Goal: Information Seeking & Learning: Find specific page/section

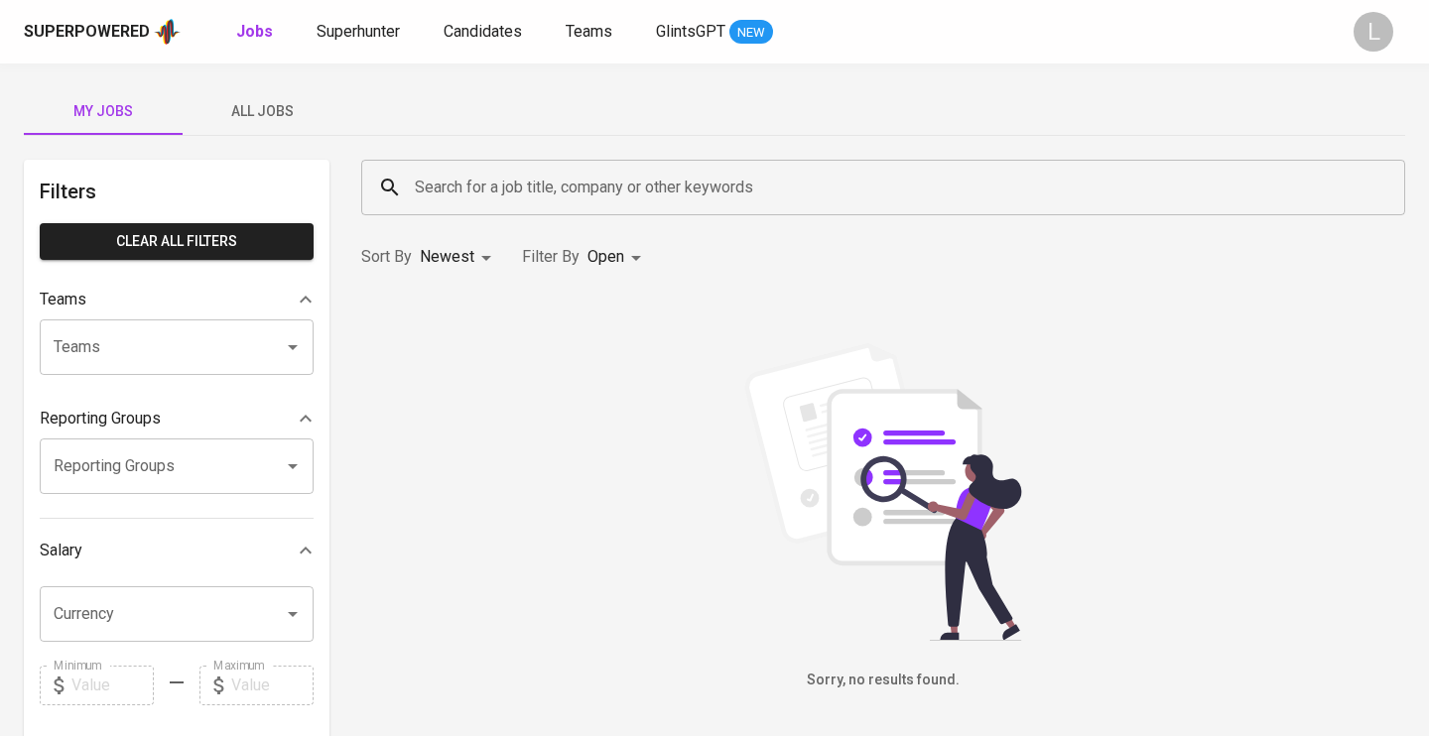
click at [255, 99] on span "All Jobs" at bounding box center [262, 111] width 135 height 25
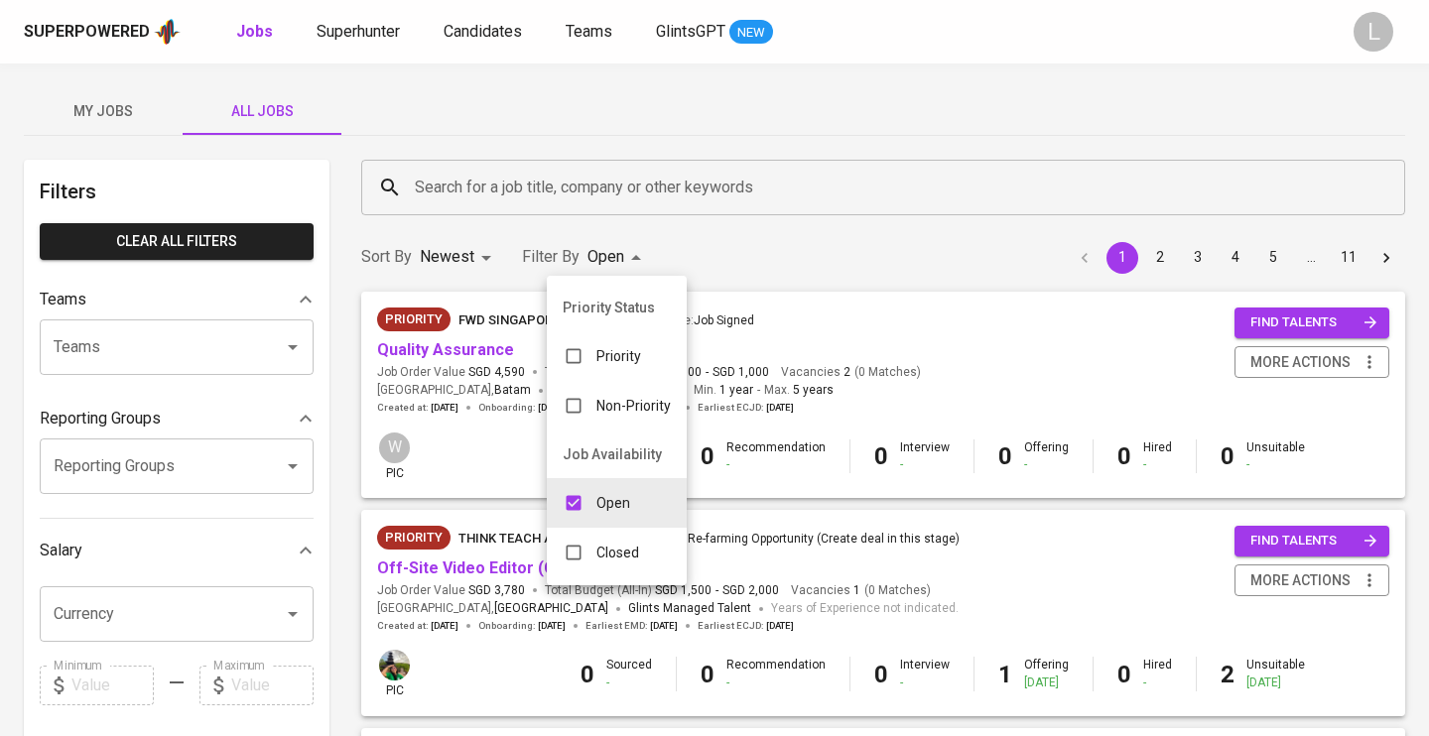
click at [615, 495] on p "Open" at bounding box center [613, 503] width 34 height 20
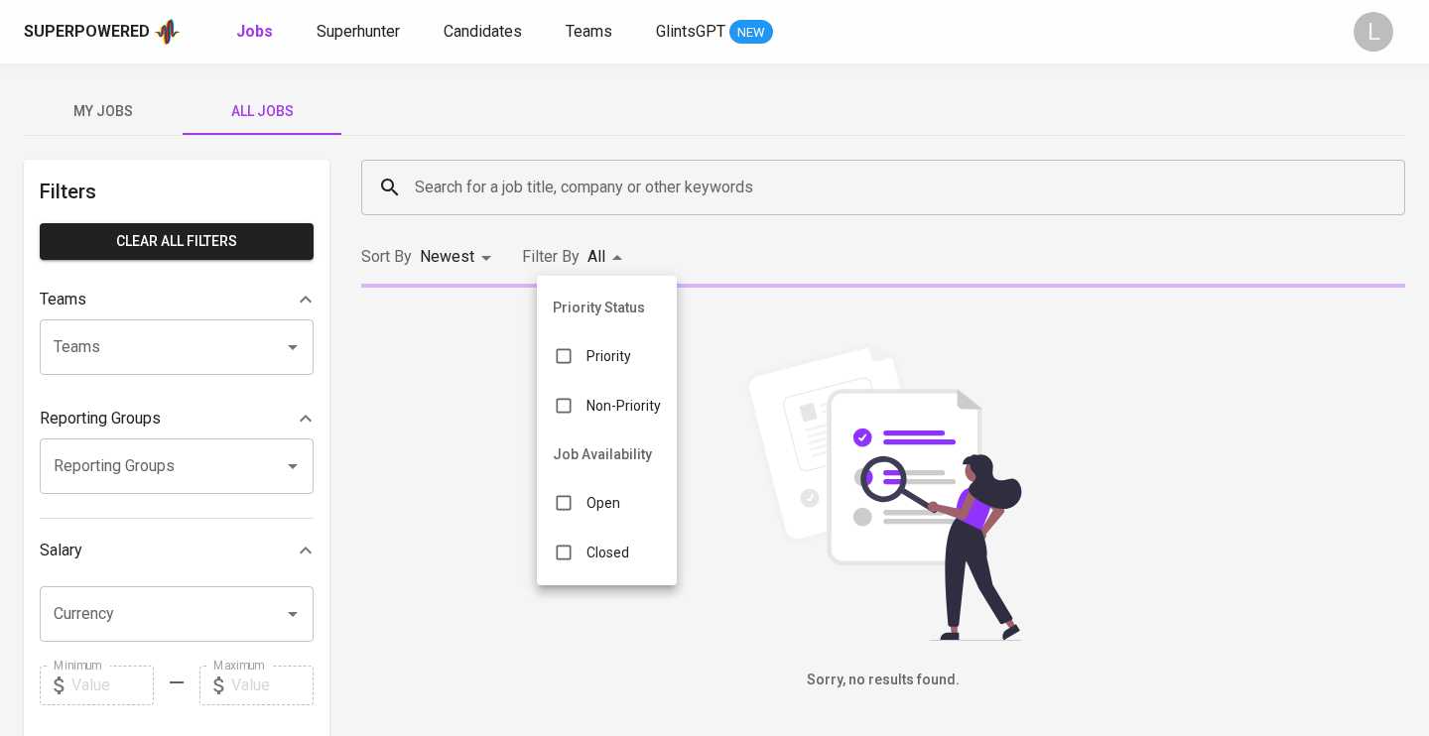
checkbox input "false"
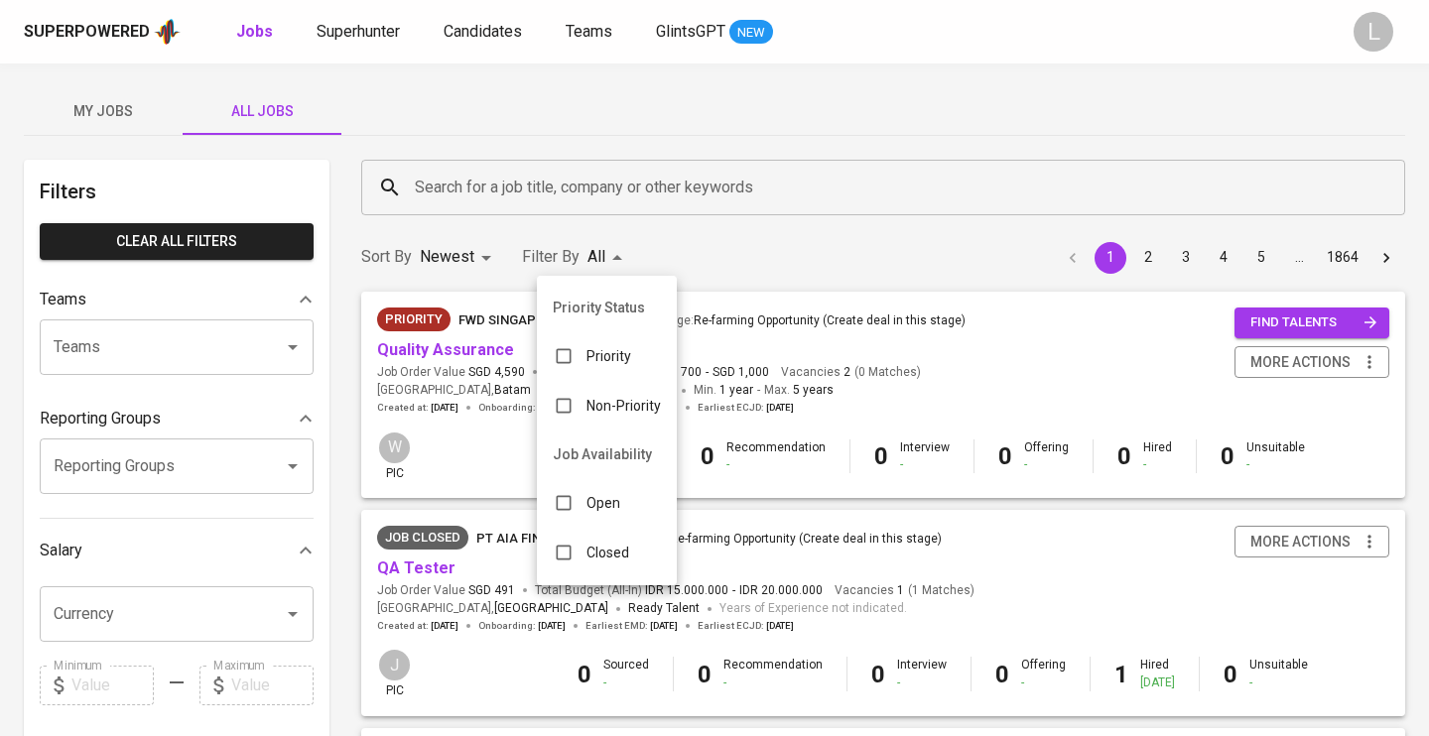
click at [621, 550] on p "Closed" at bounding box center [607, 553] width 43 height 20
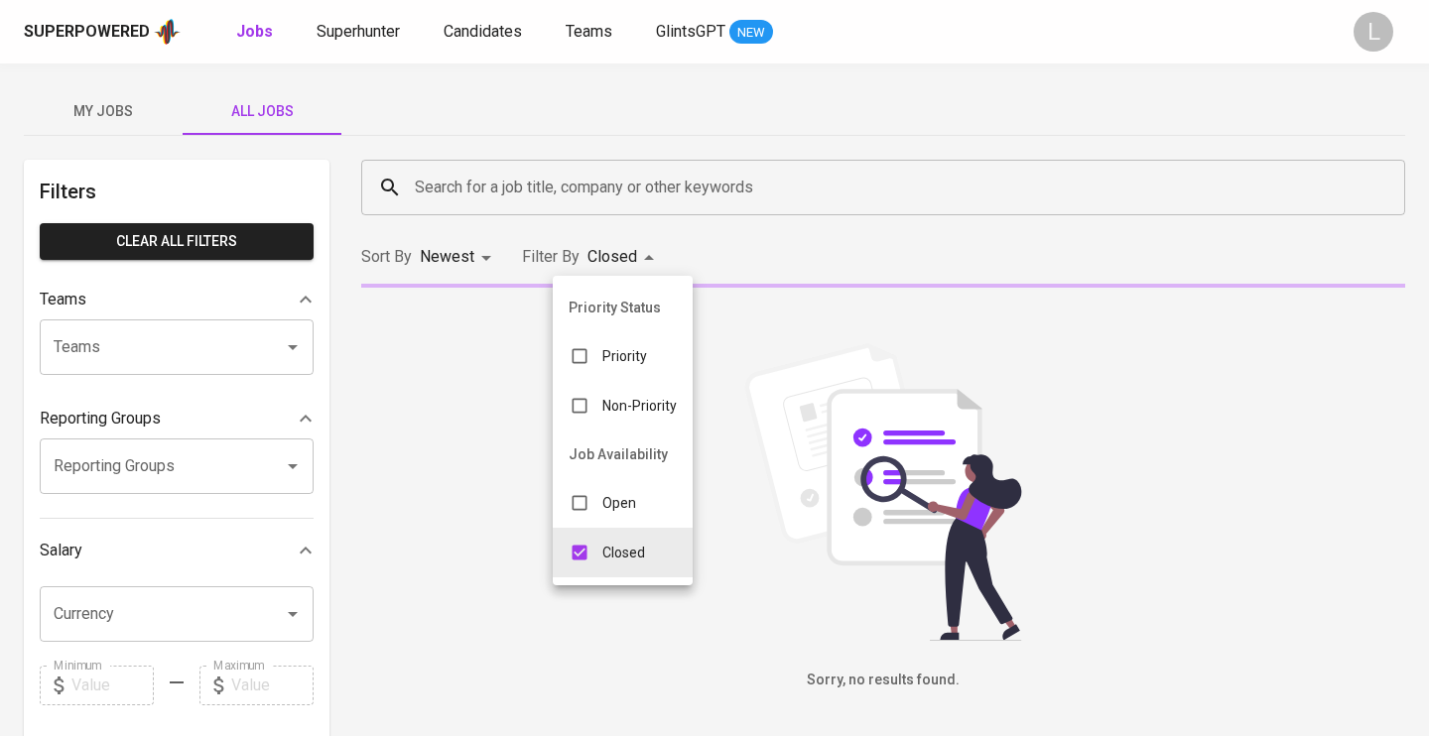
type input "CLOSE"
checkbox input "true"
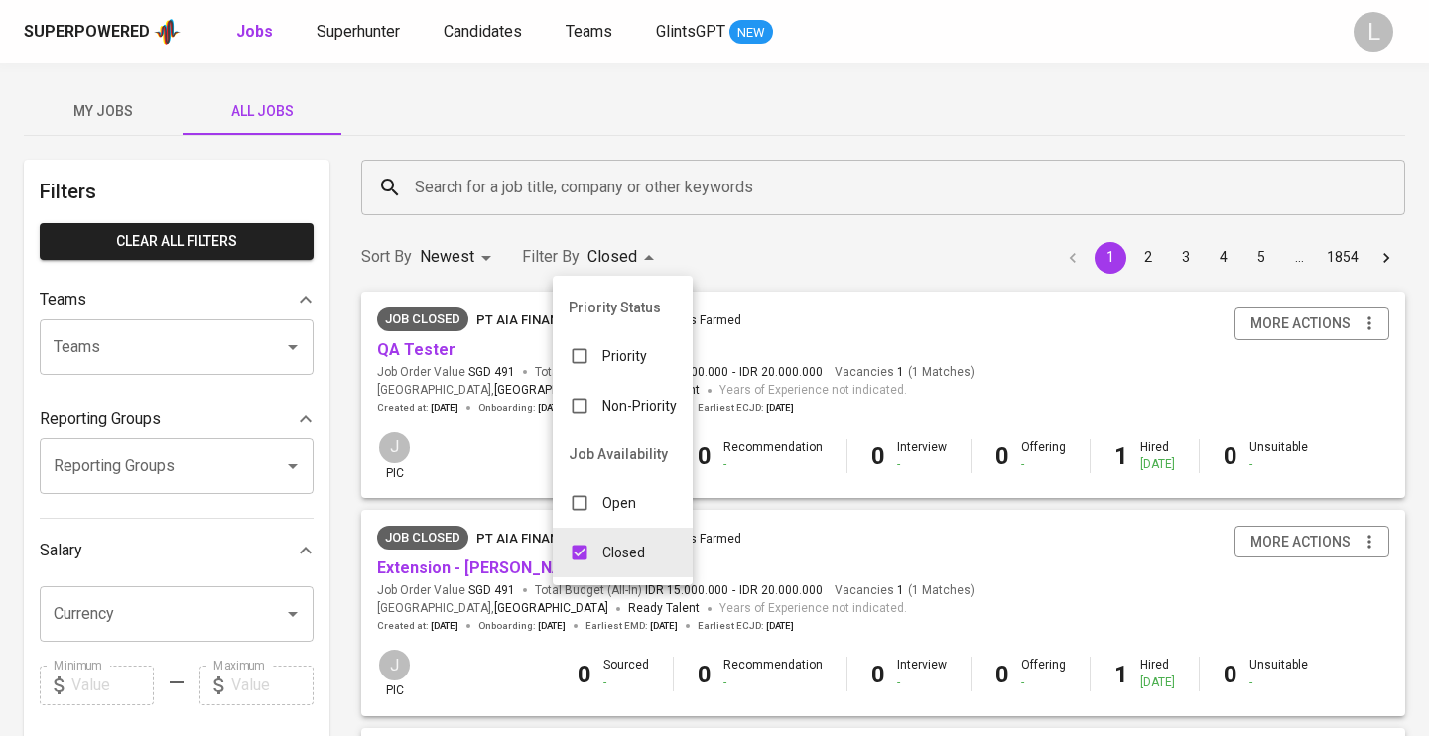
click at [161, 346] on div at bounding box center [714, 368] width 1429 height 736
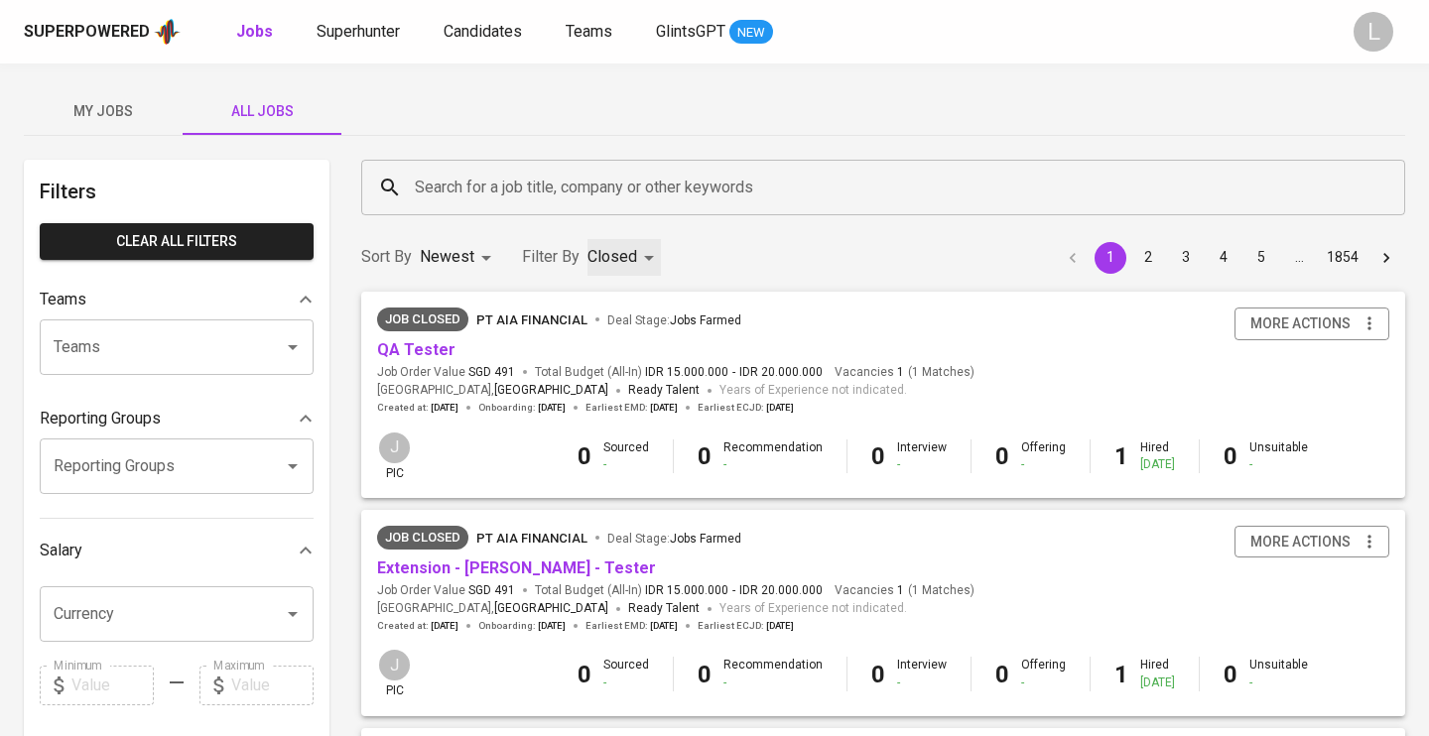
click at [290, 346] on icon "Open" at bounding box center [293, 347] width 10 height 5
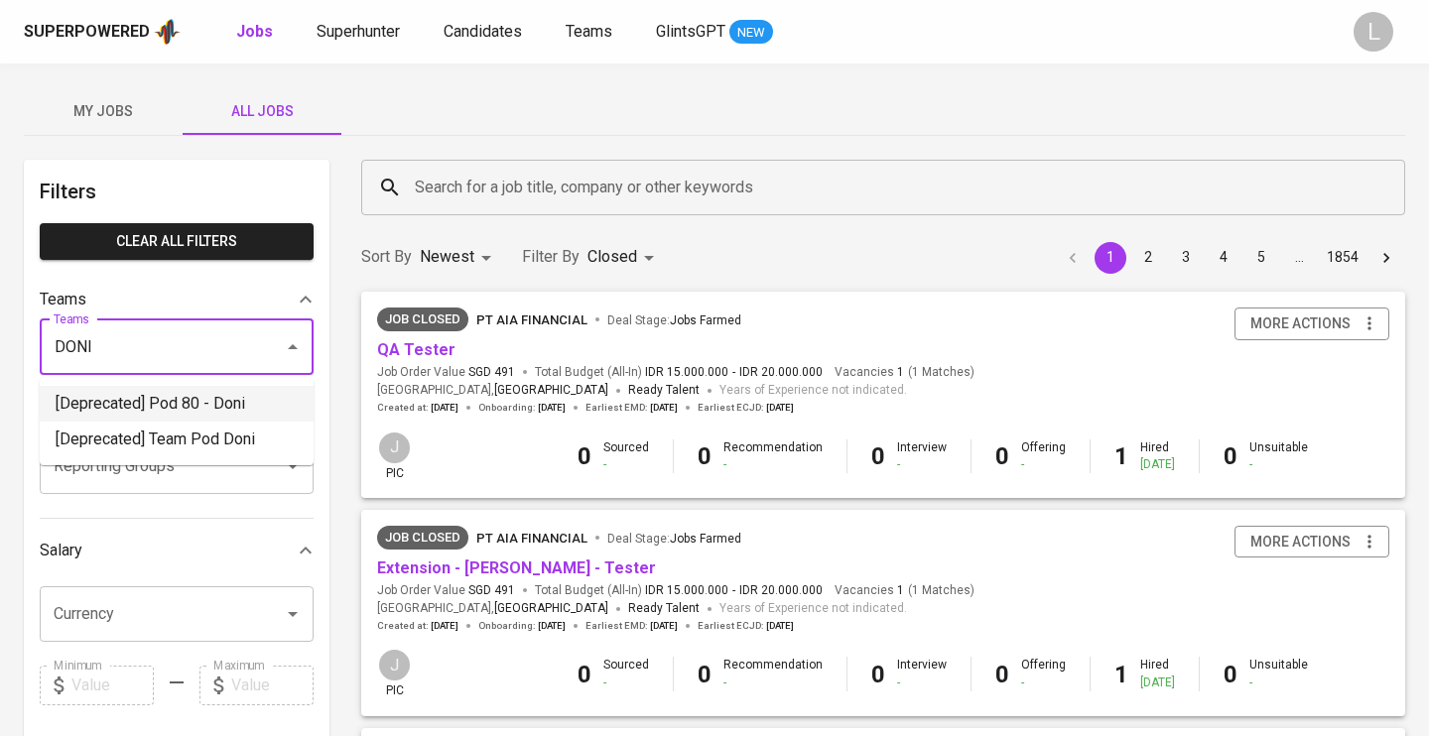
click at [203, 413] on li "[Deprecated] Pod 80 - Doni" at bounding box center [177, 404] width 274 height 36
type input "DONI"
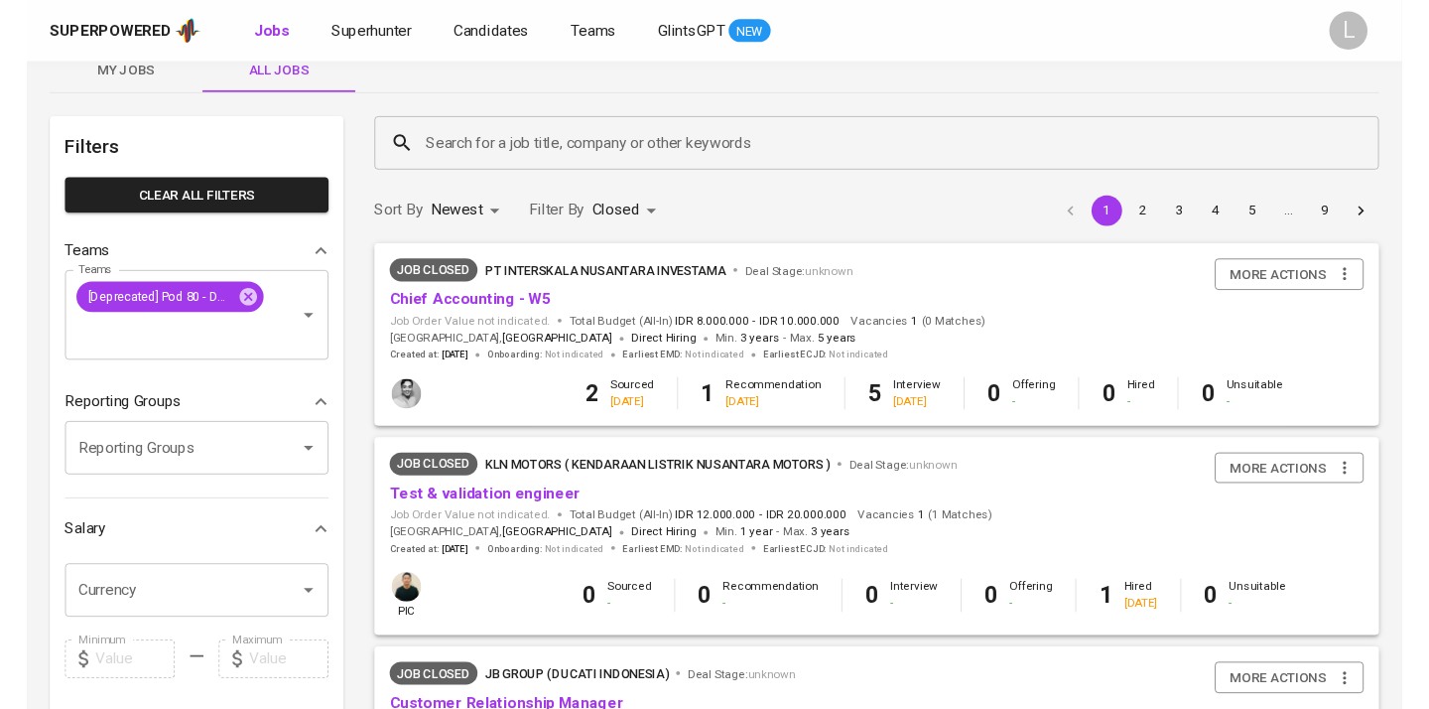
scroll to position [45, 0]
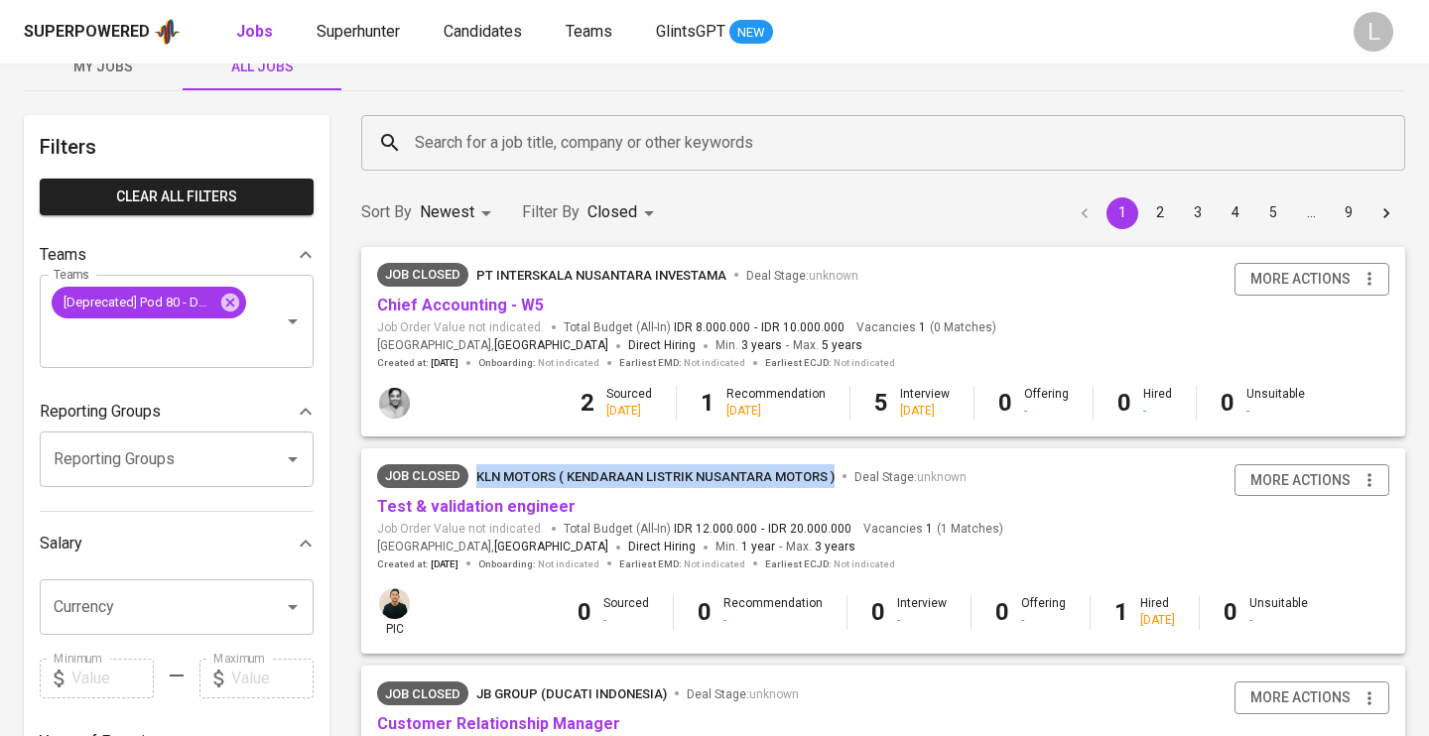
drag, startPoint x: 479, startPoint y: 452, endPoint x: 838, endPoint y: 478, distance: 359.2
click at [838, 478] on div "Job Closed KLN Motors ( Kendaraan Listrik Nusantara Motors ) Deal Stage : unkno…" at bounding box center [883, 518] width 1044 height 139
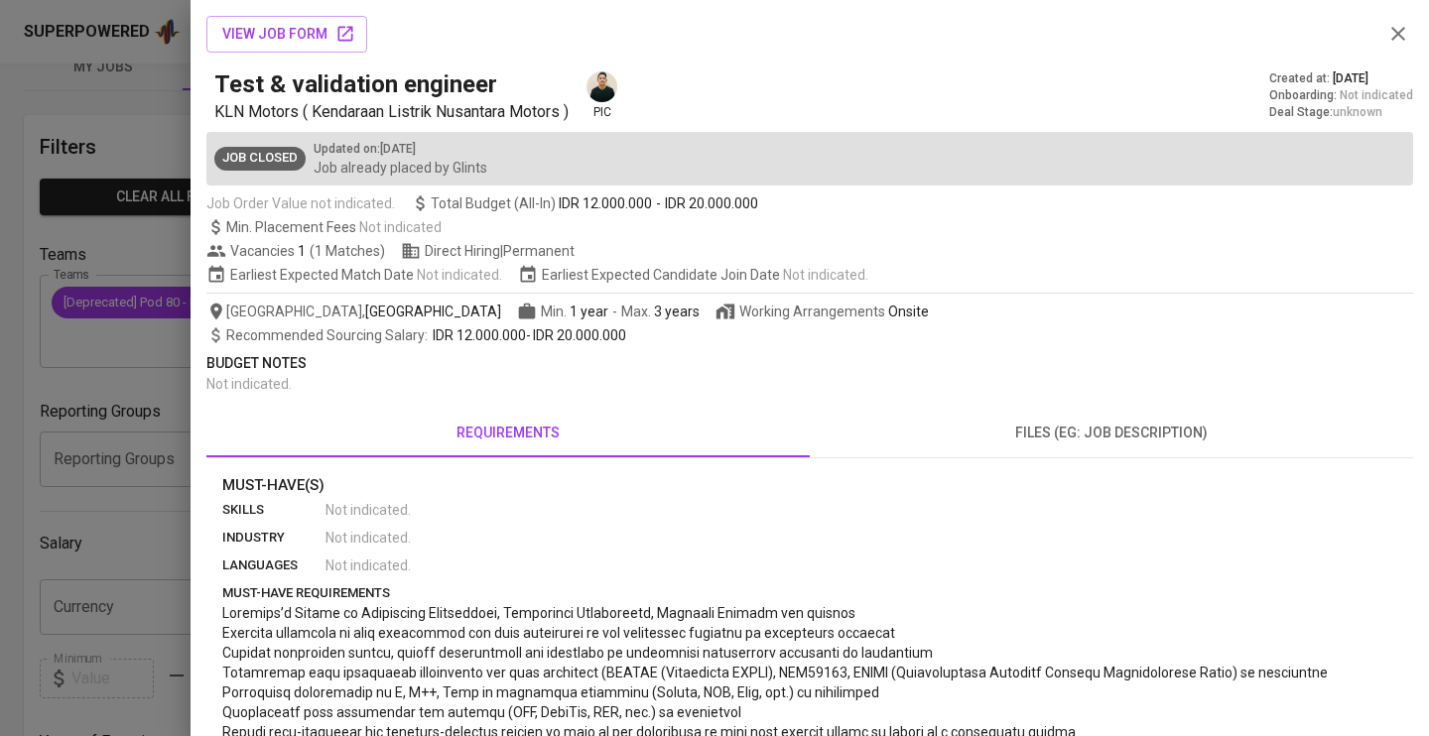
copy span "KLN Motors ( Kendaraan Listrik Nusantara Motors )"
drag, startPoint x: 219, startPoint y: 109, endPoint x: 382, endPoint y: 112, distance: 162.8
click at [317, 112] on span "KLN Motors ( Kendaraan Listrik Nusantara Motors )" at bounding box center [391, 111] width 354 height 19
click at [493, 112] on span "KLN Motors ( Kendaraan Listrik Nusantara Motors )" at bounding box center [391, 111] width 354 height 19
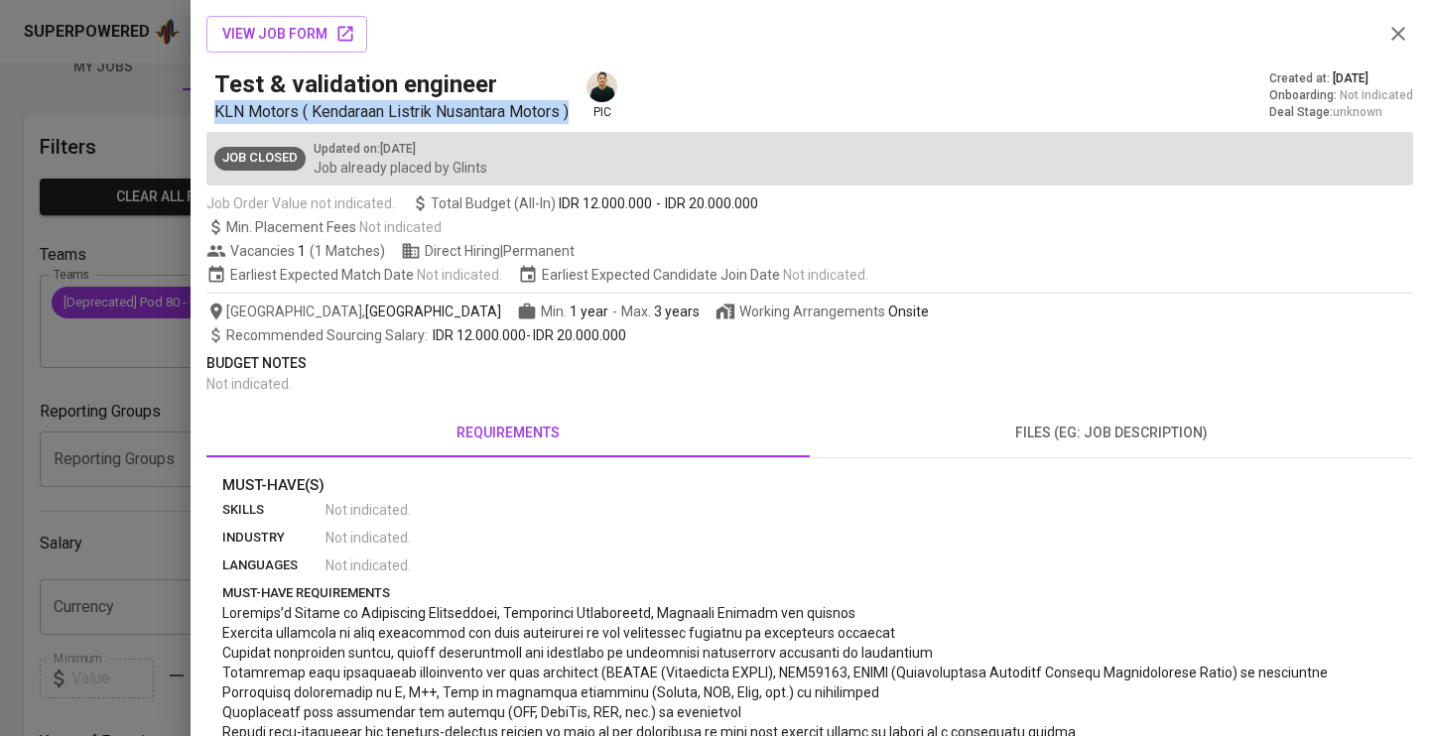
drag, startPoint x: 214, startPoint y: 110, endPoint x: 574, endPoint y: 110, distance: 359.2
click at [569, 110] on span "KLN Motors ( Kendaraan Listrik Nusantara Motors )" at bounding box center [391, 111] width 354 height 19
copy span "KLN Motors ( Kendaraan Listrik Nusantara Motors )"
click at [1400, 33] on icon "button" at bounding box center [1398, 34] width 14 height 14
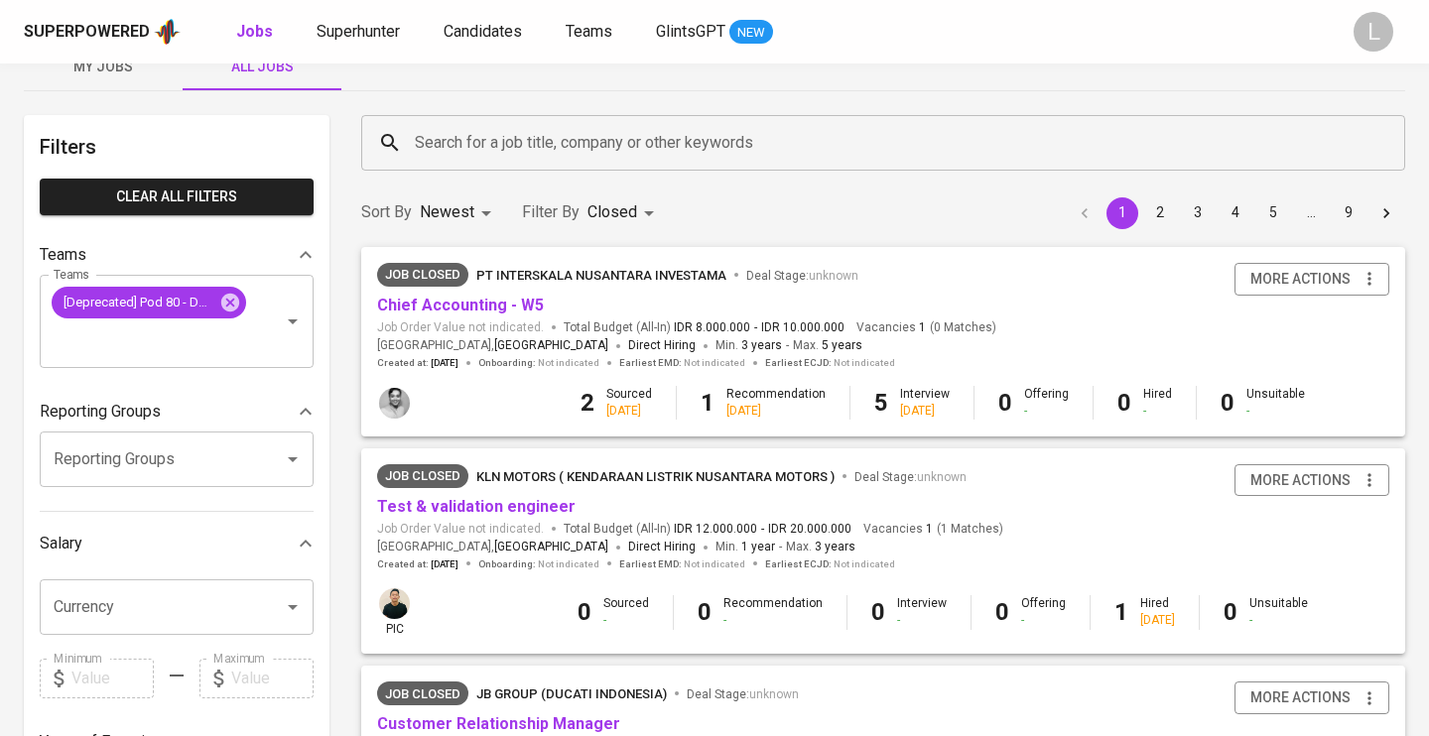
click at [1391, 31] on div "L" at bounding box center [1374, 32] width 40 height 40
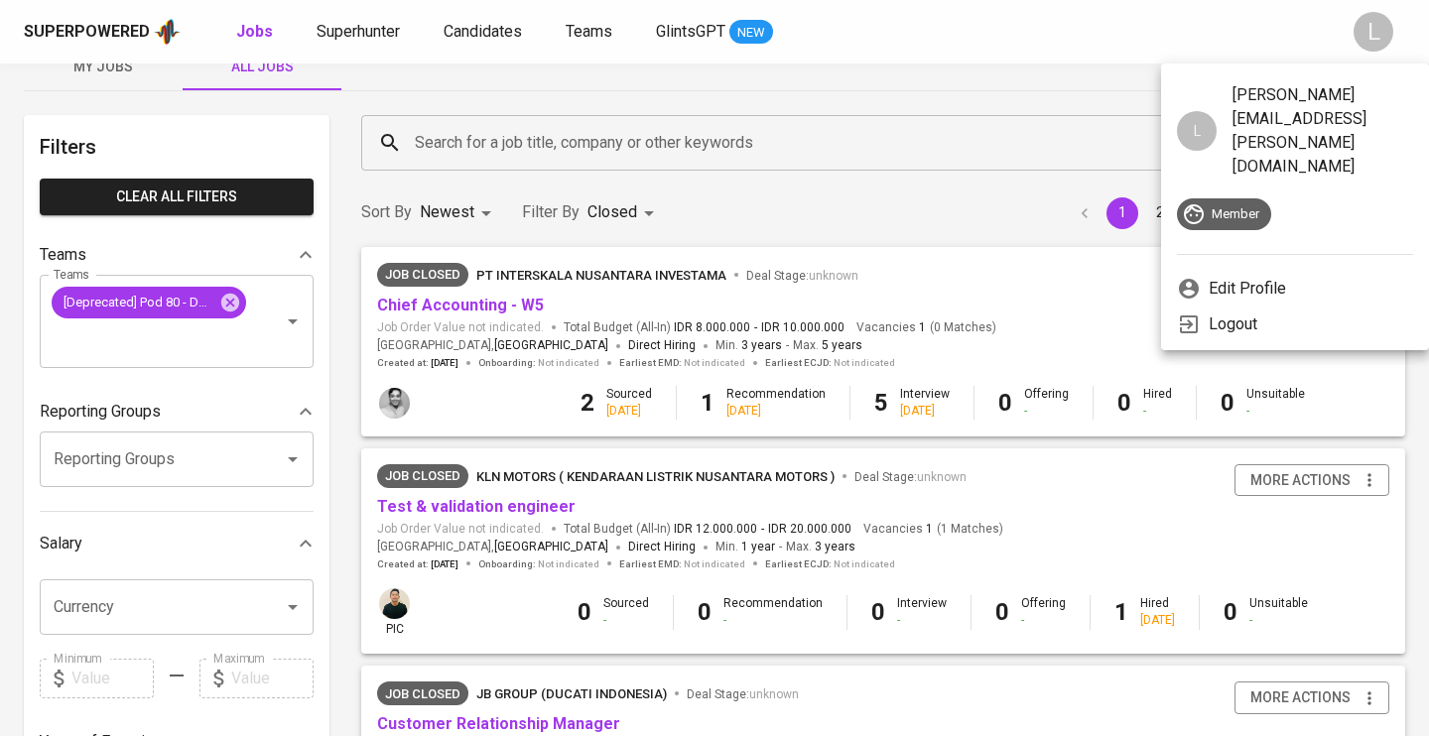
click at [957, 33] on div at bounding box center [714, 368] width 1429 height 736
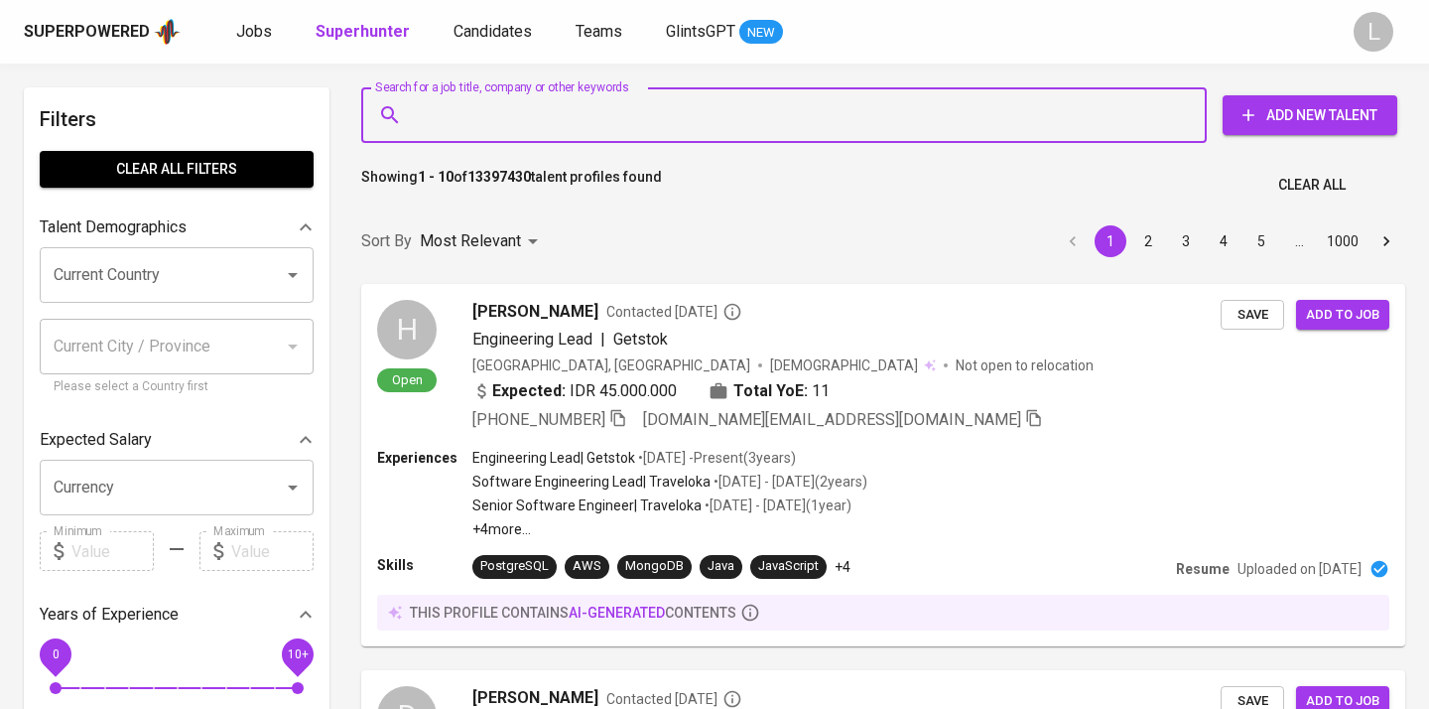
click at [568, 113] on input "Search for a job title, company or other keywords" at bounding box center [789, 115] width 758 height 38
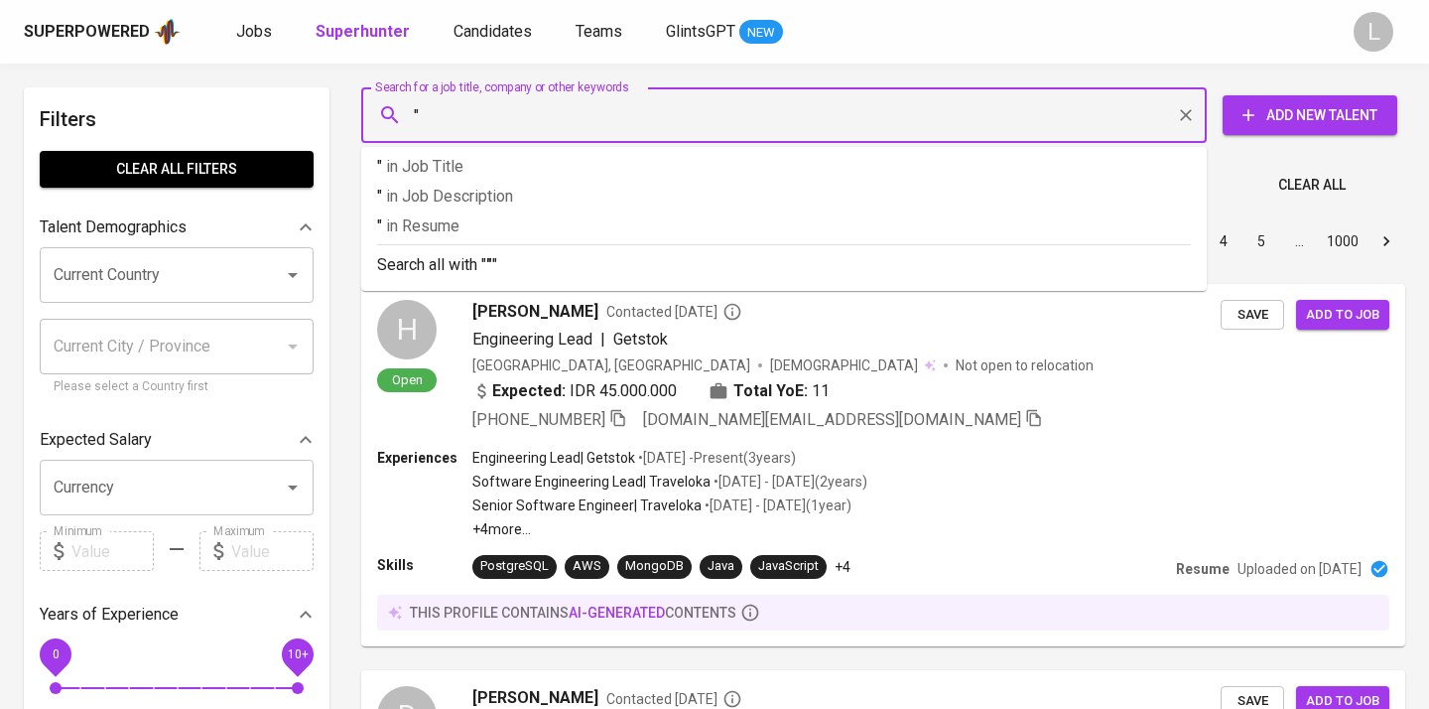
paste input "[EMAIL_ADDRESS][DOMAIN_NAME]"
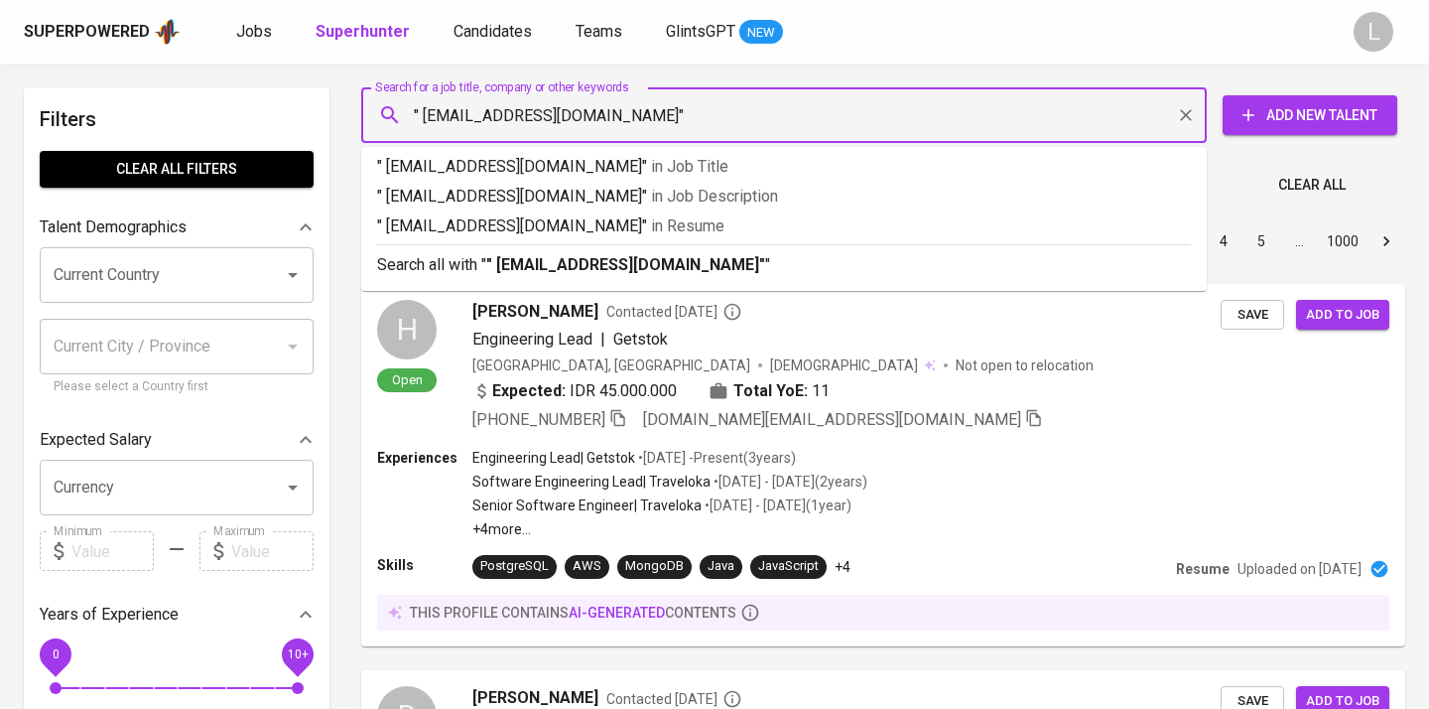
click at [424, 111] on input "" [EMAIL_ADDRESS][DOMAIN_NAME]"" at bounding box center [789, 115] width 758 height 38
type input ""[EMAIL_ADDRESS][DOMAIN_NAME]""
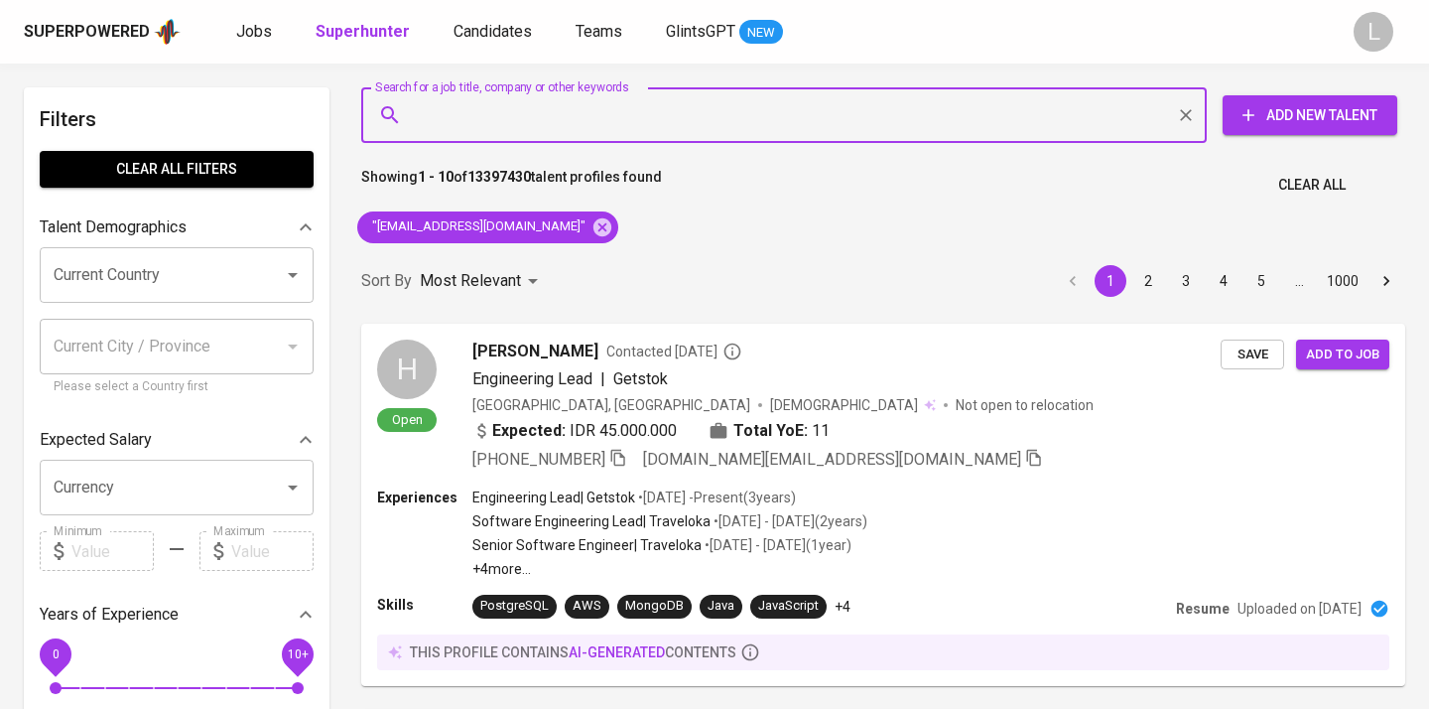
click at [662, 259] on div "Sort By Most Relevant MOST_RELEVANT 1 2 3 4 5 … 1000" at bounding box center [883, 281] width 1068 height 61
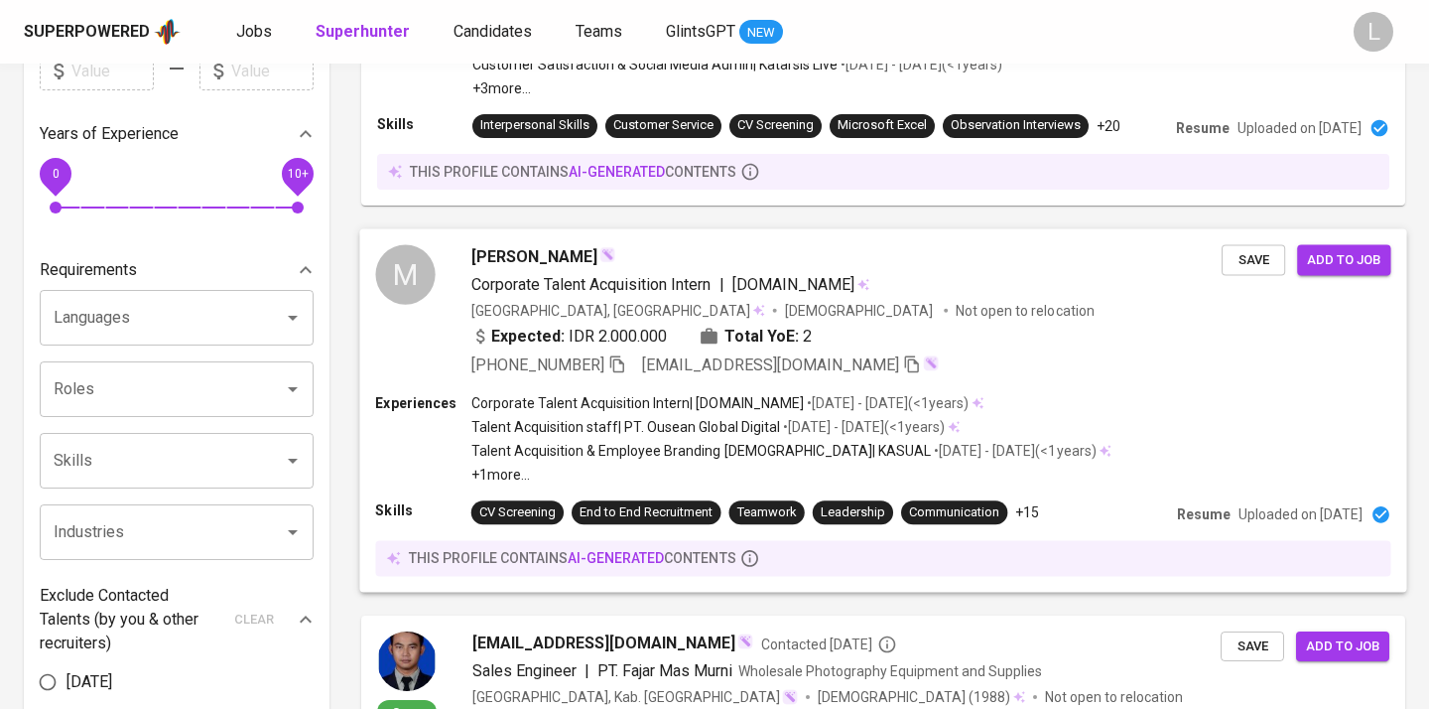
scroll to position [483, 0]
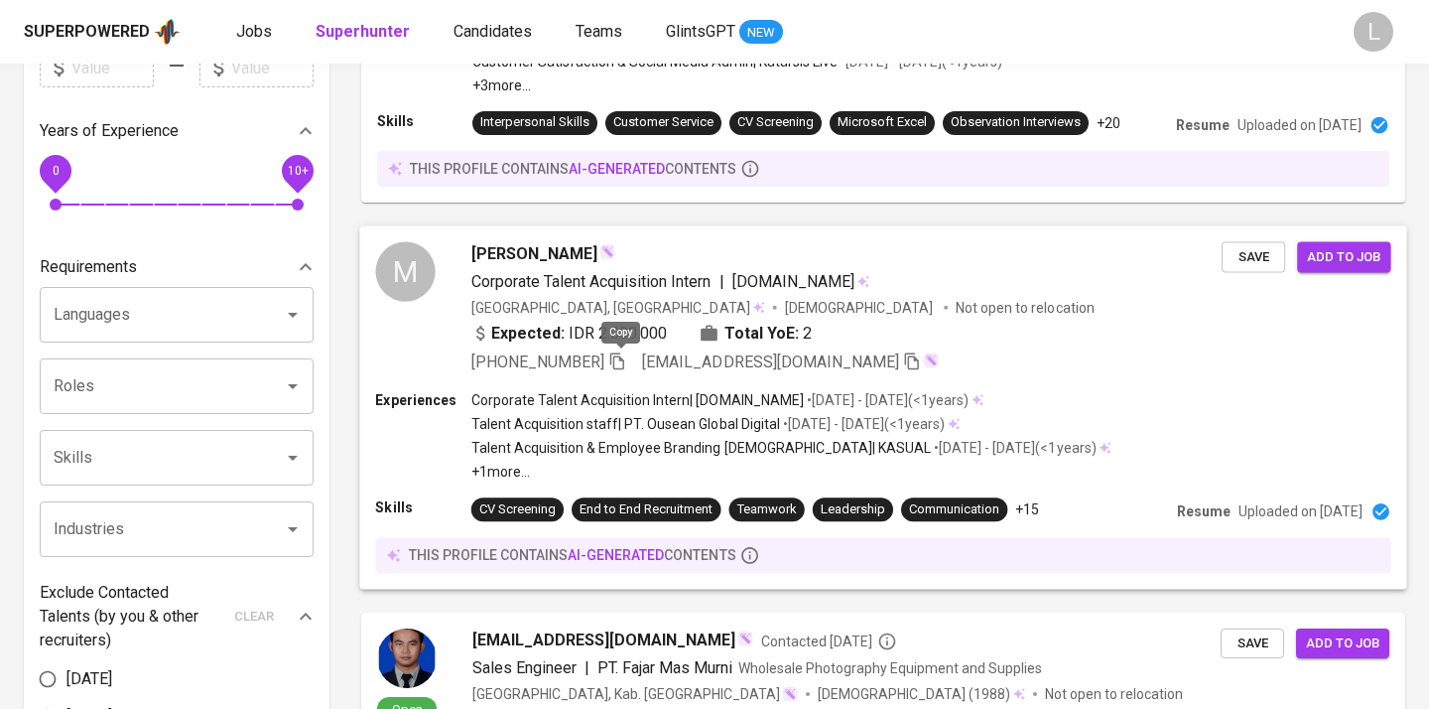
click at [621, 360] on icon "button" at bounding box center [617, 360] width 18 height 18
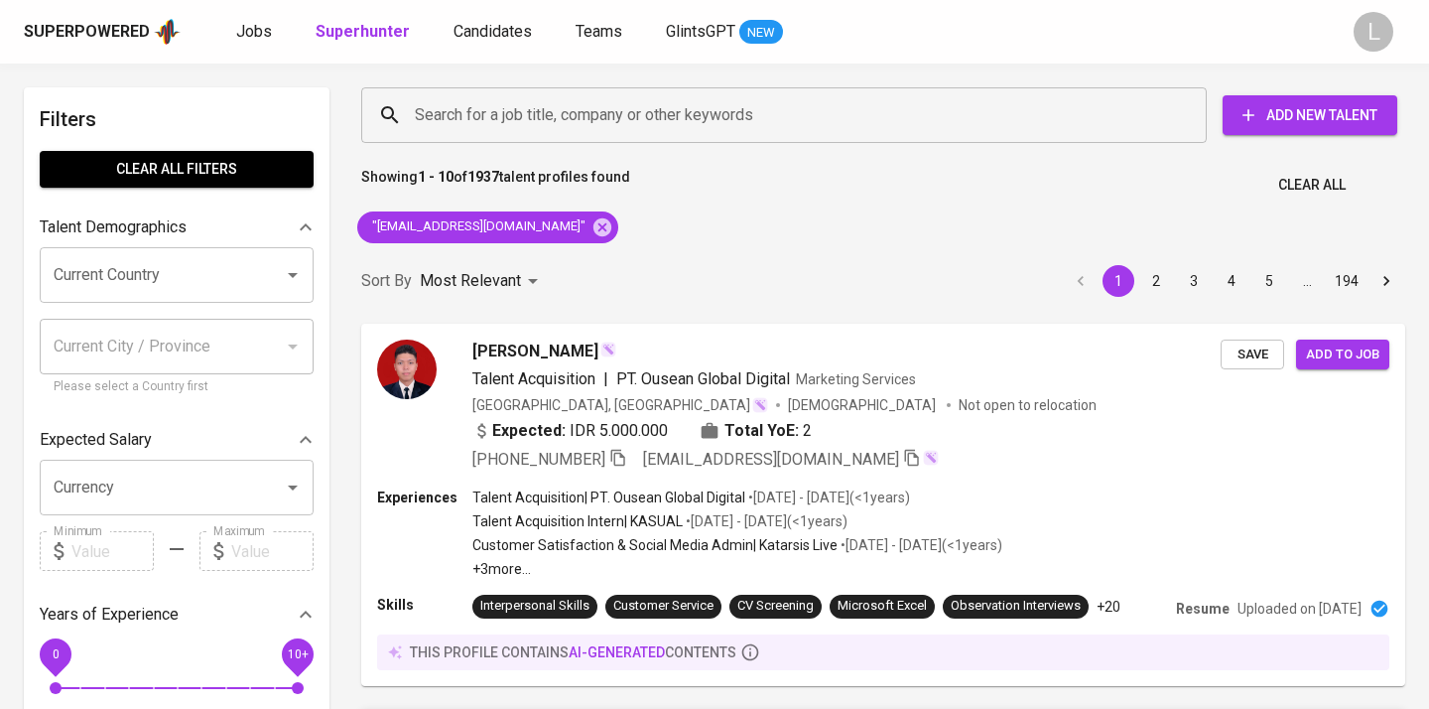
scroll to position [0, 0]
drag, startPoint x: 469, startPoint y: 322, endPoint x: 584, endPoint y: 352, distance: 119.2
click at [584, 353] on div "Muhamad Hanif Talent Acquisition | PT. Ousean Global Digital Marketing Services…" at bounding box center [883, 505] width 1068 height 386
copy span "Muhamad Hanif"
click at [626, 459] on icon "button" at bounding box center [617, 458] width 18 height 18
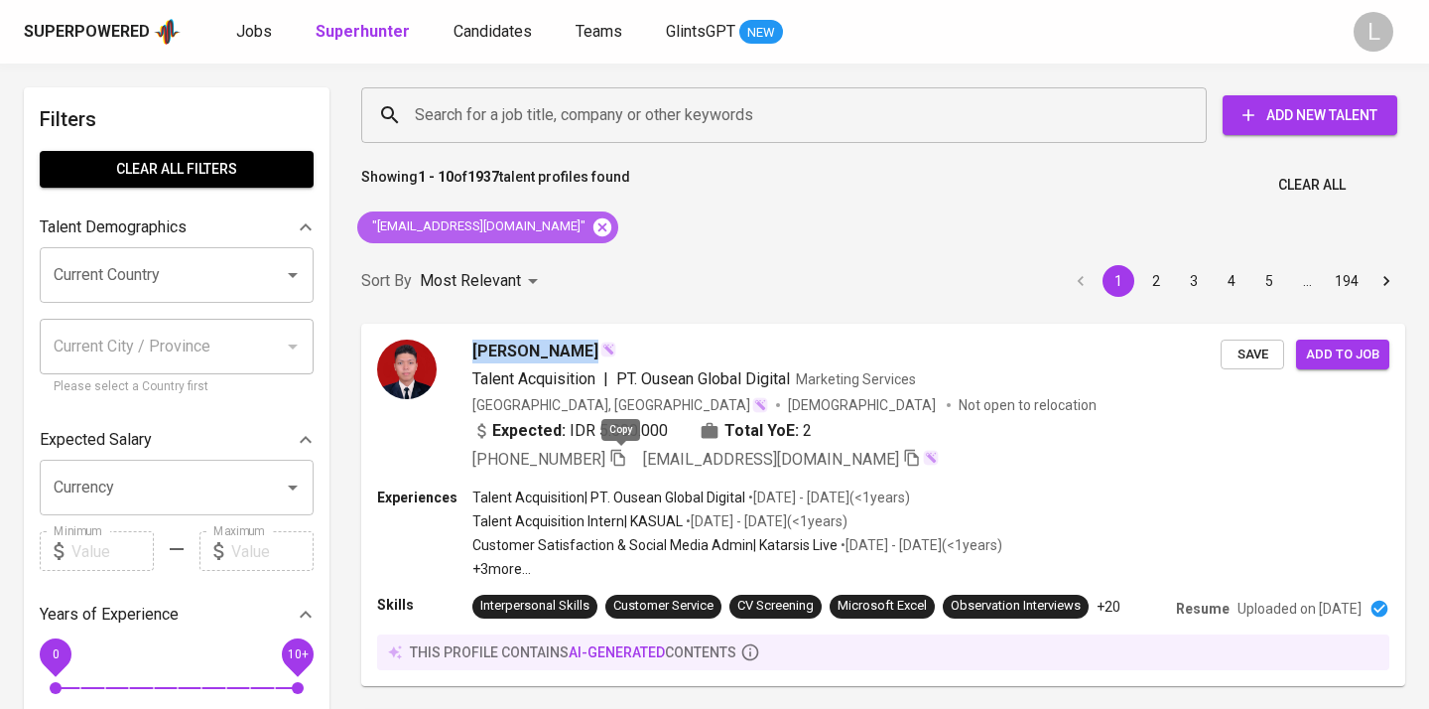
click at [591, 225] on icon at bounding box center [602, 227] width 22 height 22
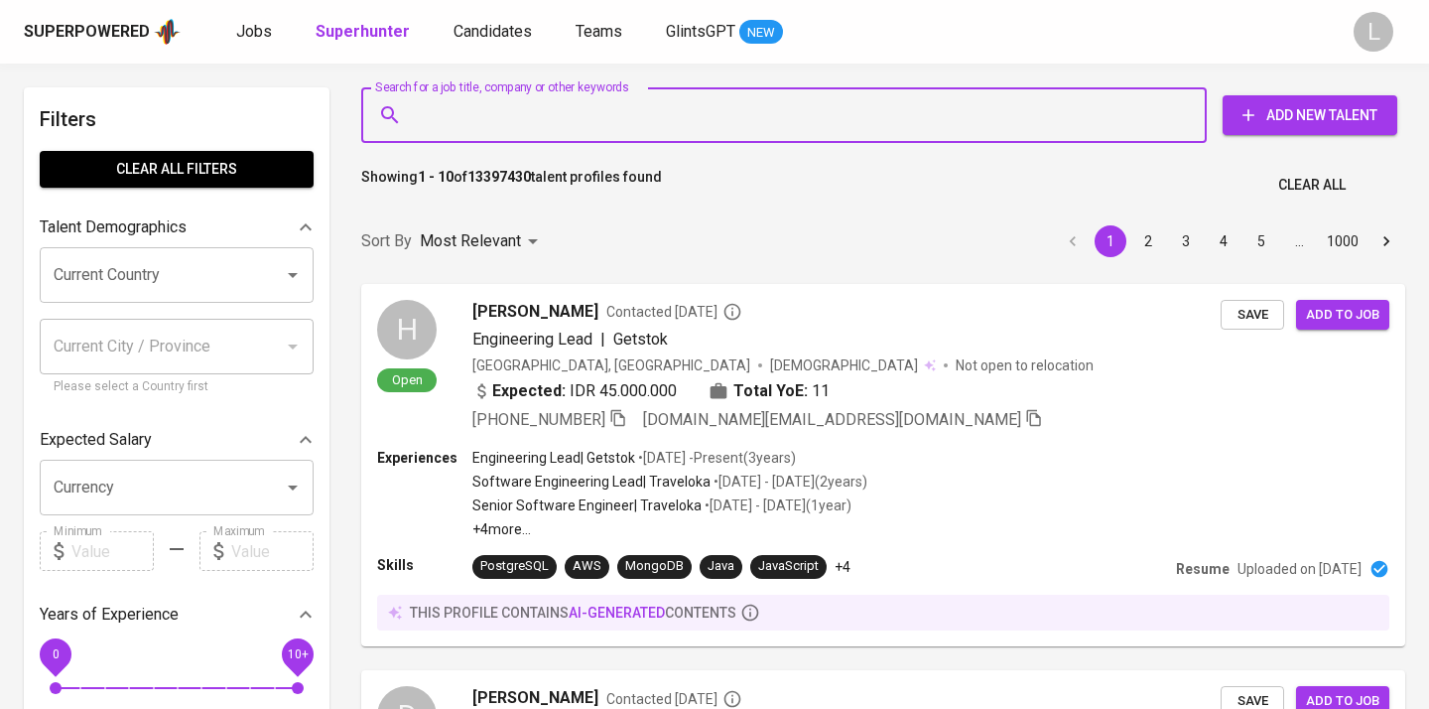
click at [464, 118] on input "Search for a job title, company or other keywords" at bounding box center [789, 115] width 758 height 38
click at [479, 116] on input "Search for a job title, company or other keywords" at bounding box center [789, 115] width 758 height 38
click at [479, 116] on input """ at bounding box center [789, 115] width 758 height 38
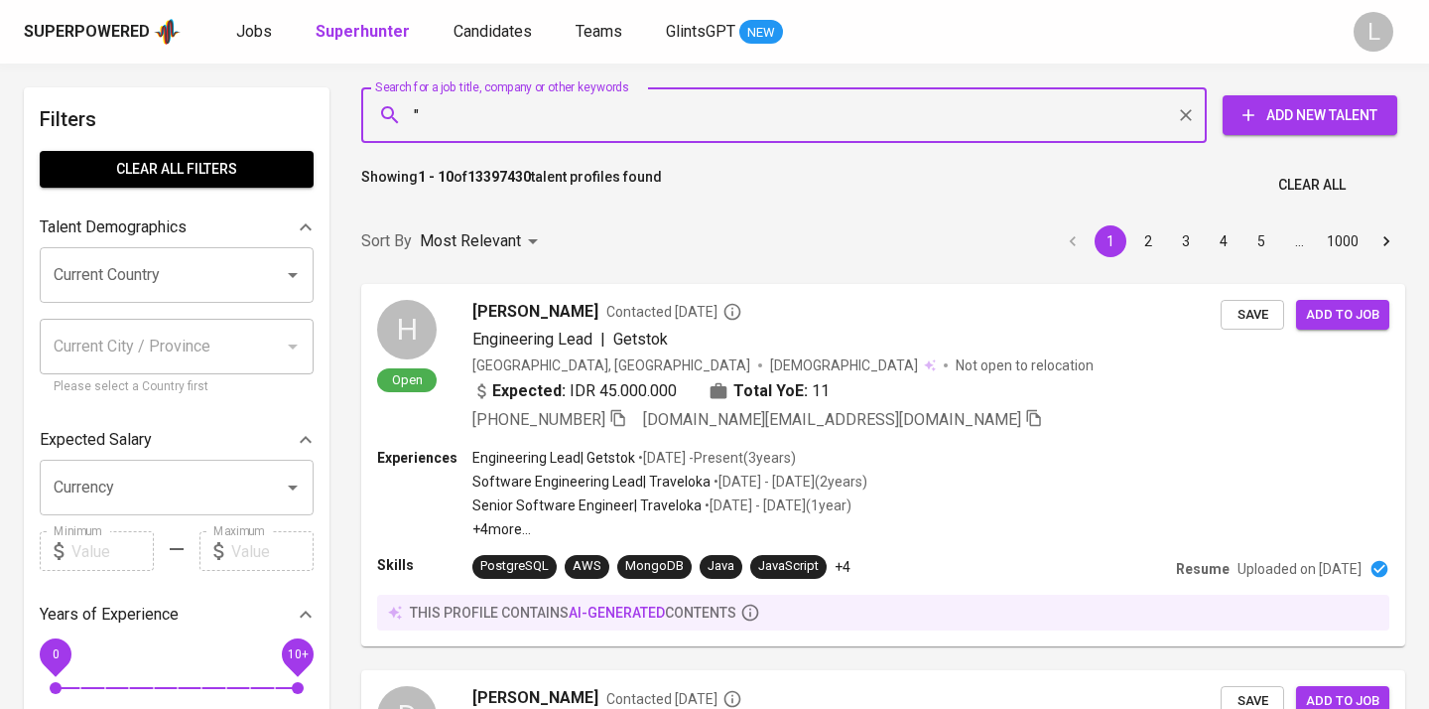
paste input "Andika Adyaksa"
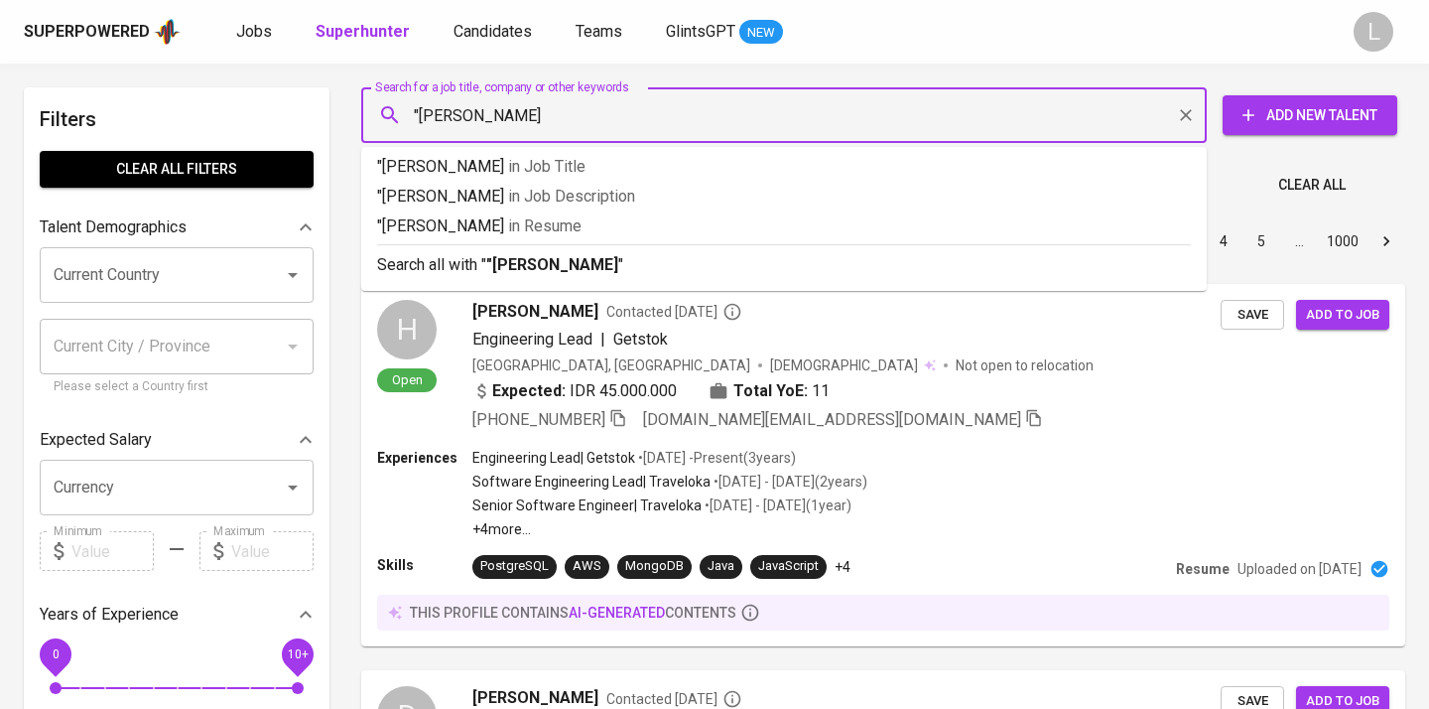
type input ""Andika Adyaksa""
click at [501, 224] on p ""Andika Adyaksa" in Resume" at bounding box center [784, 226] width 814 height 24
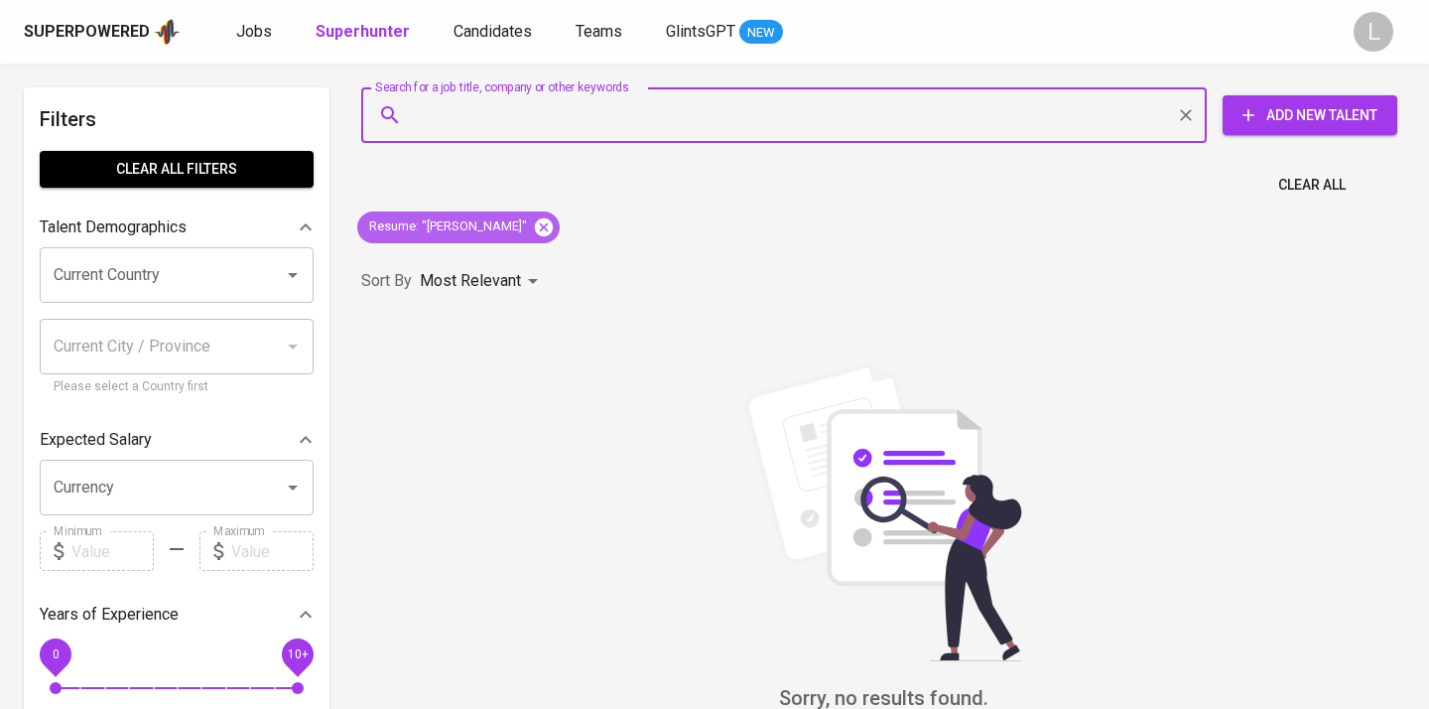
click at [543, 224] on icon at bounding box center [544, 226] width 18 height 18
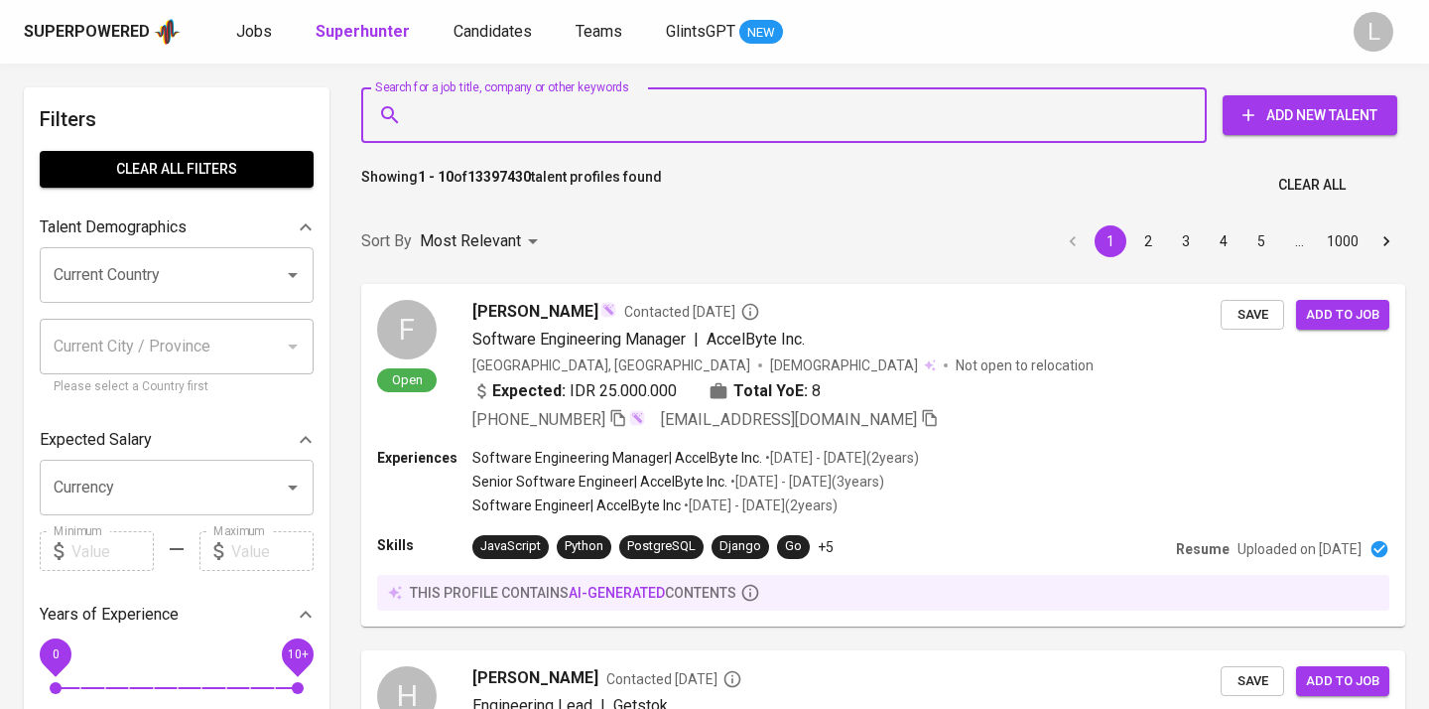
click at [460, 119] on input "Search for a job title, company or other keywords" at bounding box center [789, 115] width 758 height 38
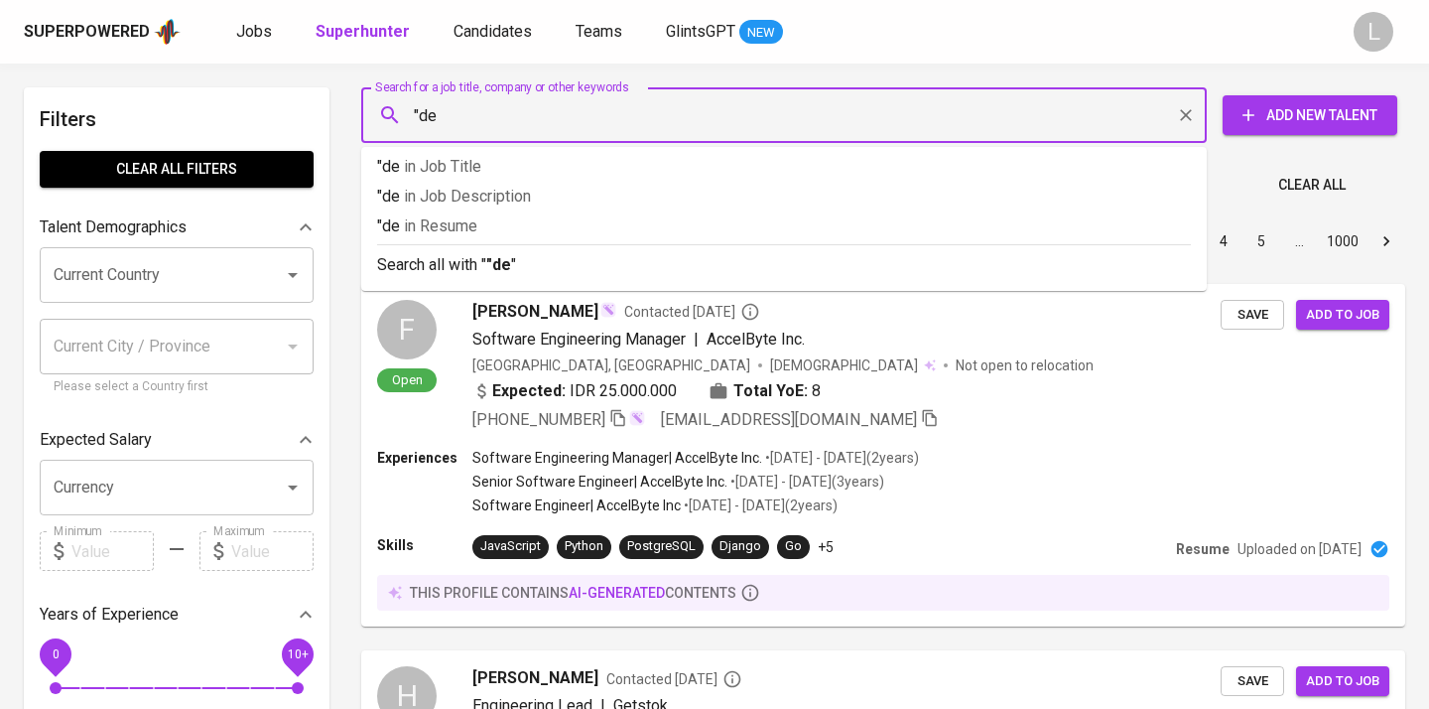
type input ""den"
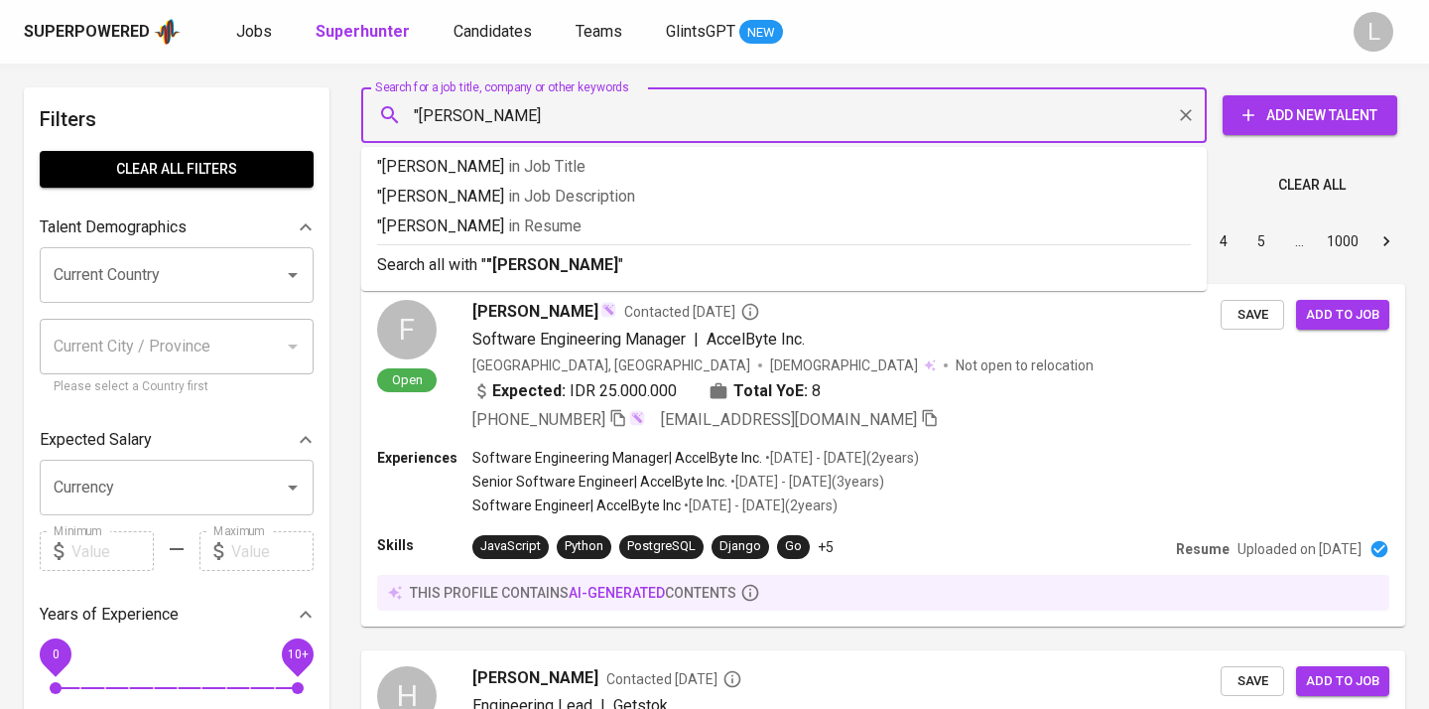
type input ""[PERSON_NAME]""
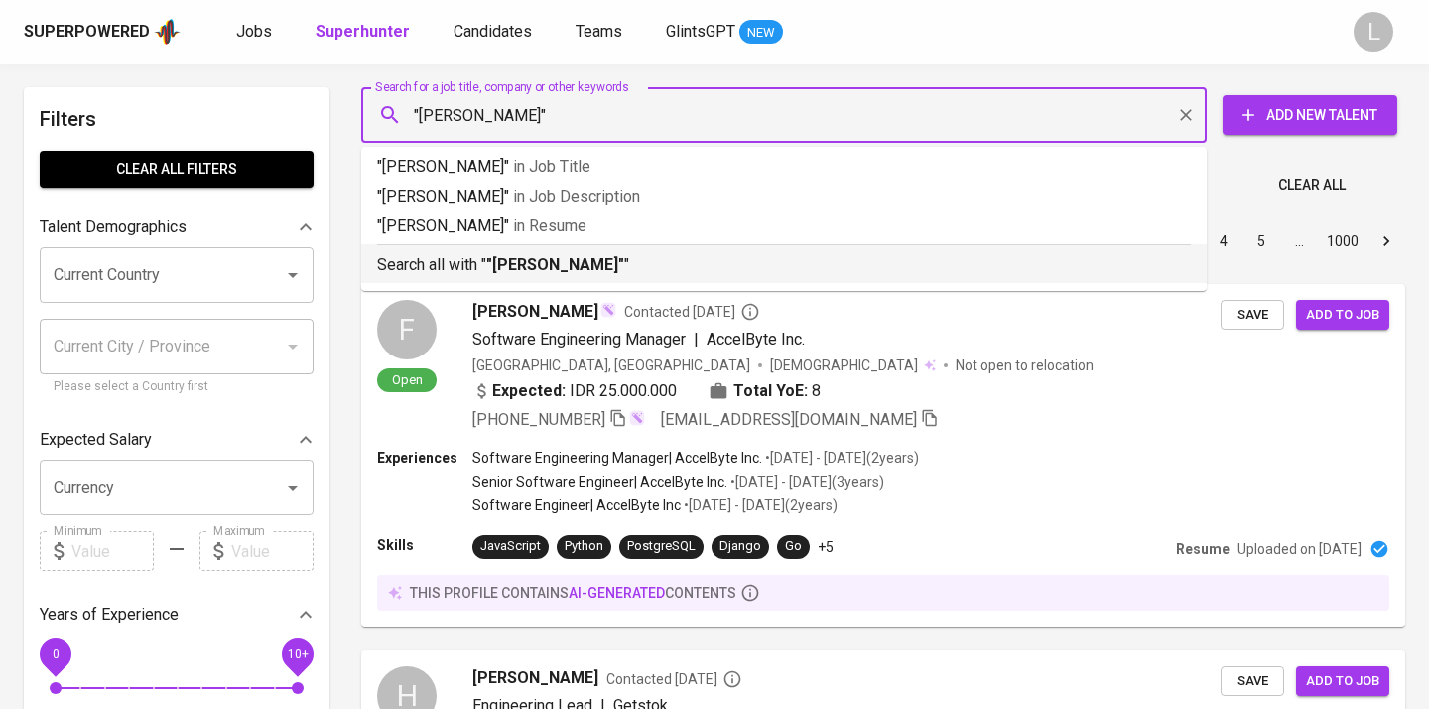
click at [480, 257] on p "Search all with " "[PERSON_NAME]" "" at bounding box center [784, 265] width 814 height 24
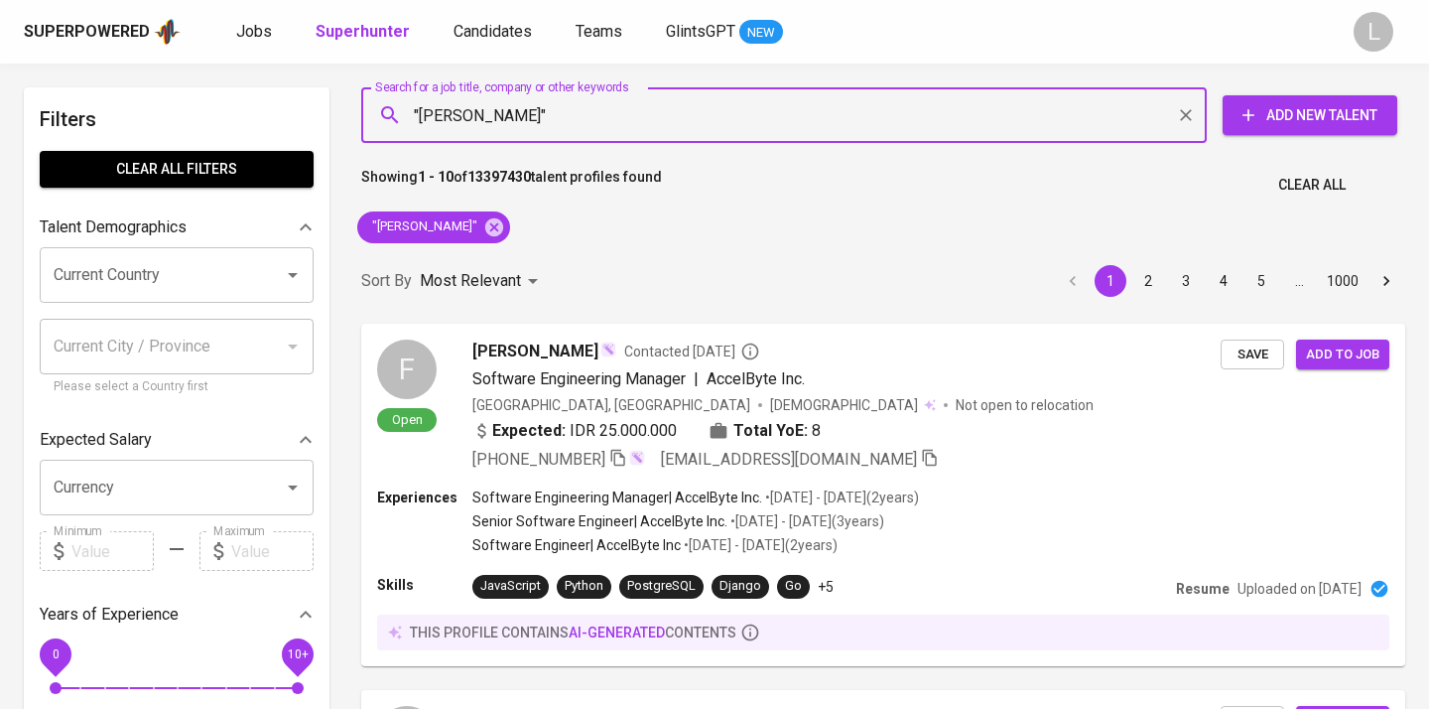
click at [480, 257] on div "Sort By Most Relevant MOST_RELEVANT 1 2 3 4 5 … 1000" at bounding box center [883, 281] width 1068 height 61
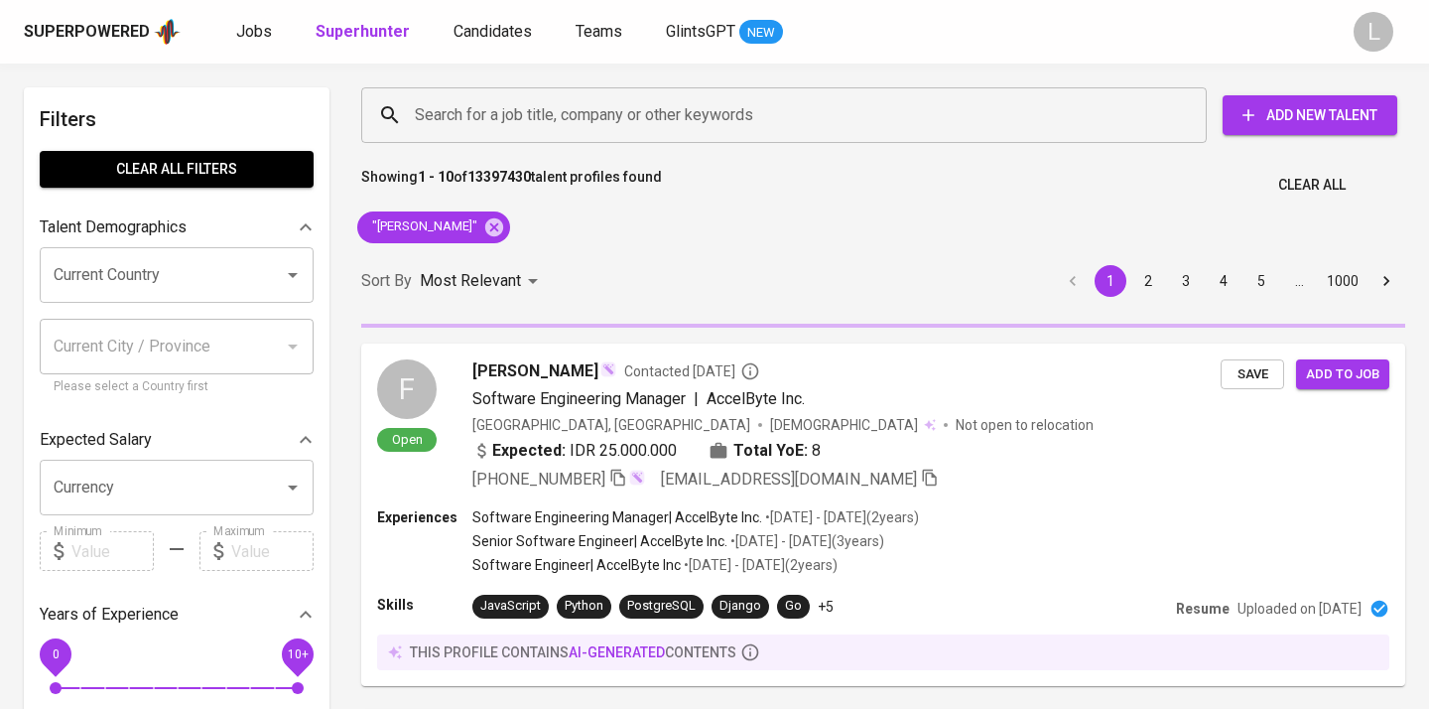
click at [568, 256] on div "Sort By Most Relevant MOST_RELEVANT 1 2 3 4 5 … 1000" at bounding box center [883, 281] width 1068 height 61
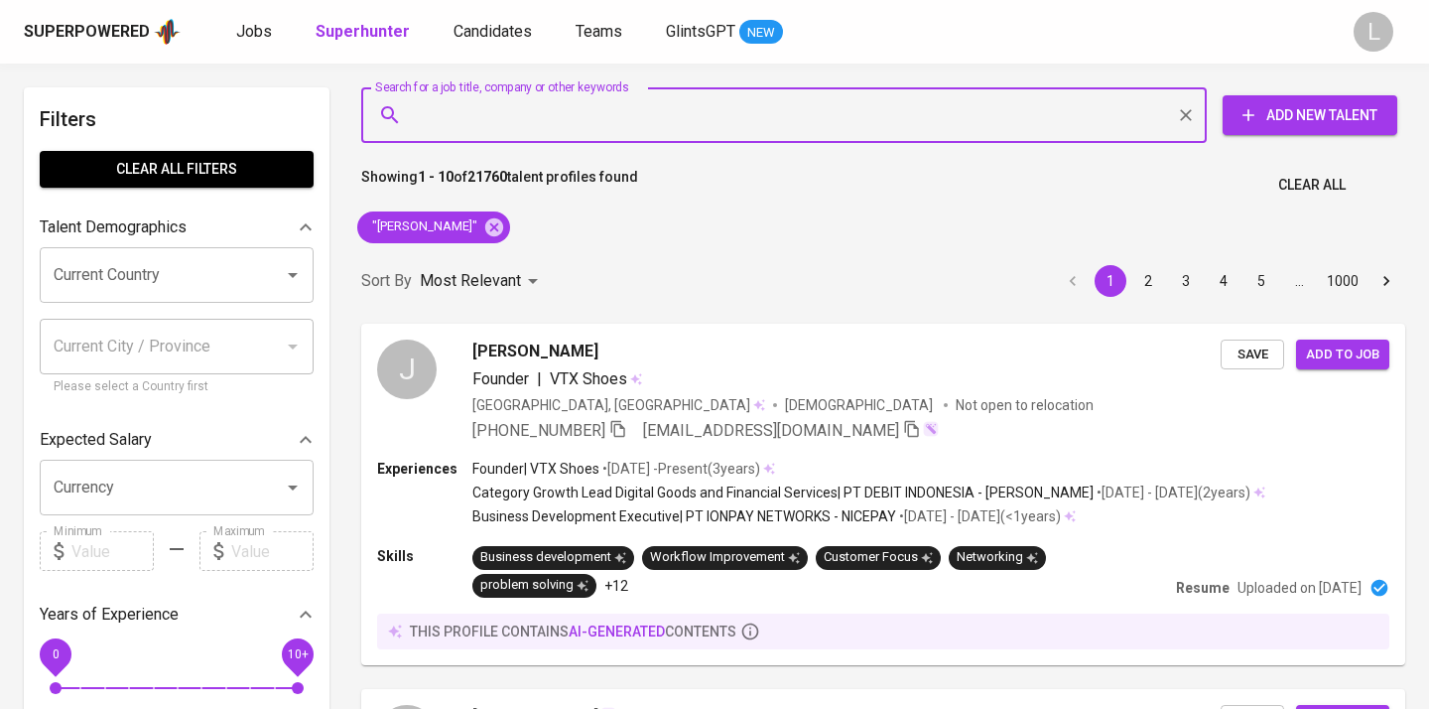
click at [554, 127] on input "Search for a job title, company or other keywords" at bounding box center [789, 115] width 758 height 38
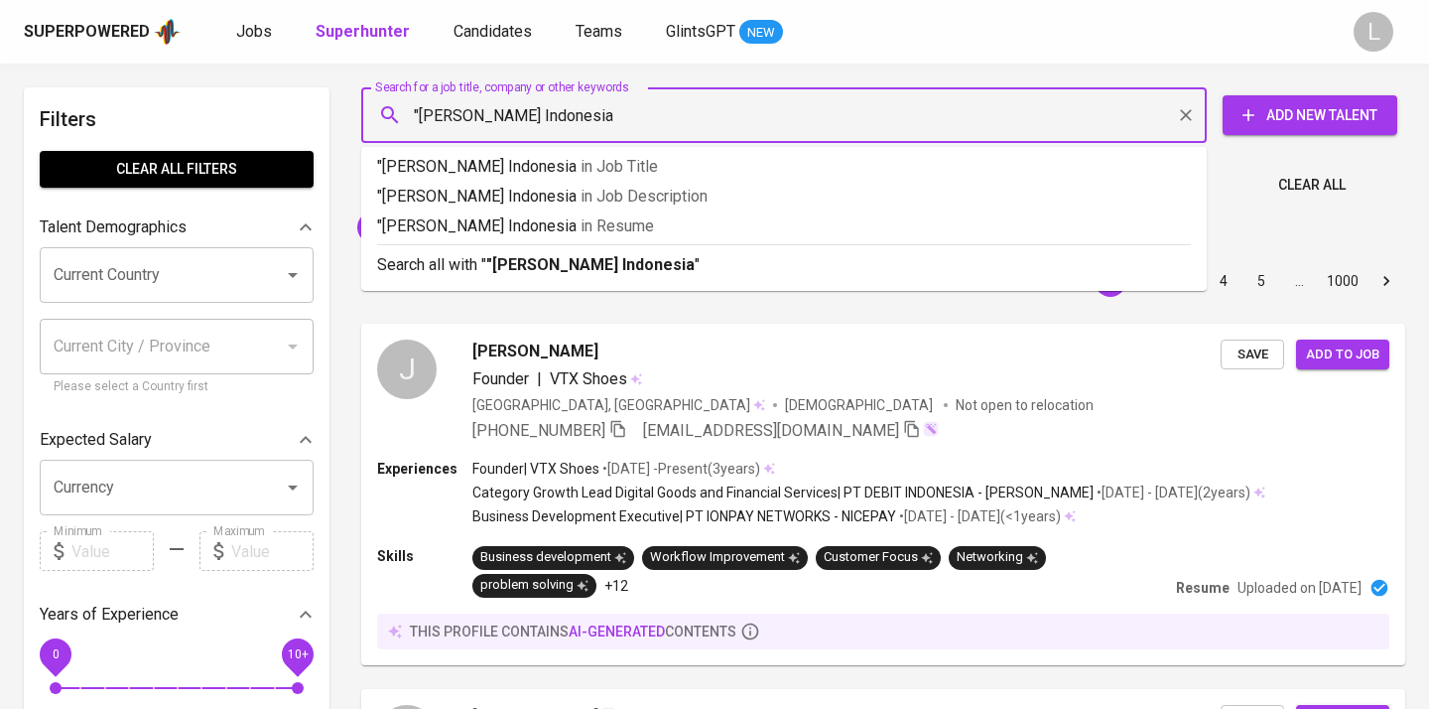
type input ""[PERSON_NAME] Indonesia""
click at [584, 192] on span "in Job Description" at bounding box center [647, 196] width 127 height 19
